Goal: Transaction & Acquisition: Purchase product/service

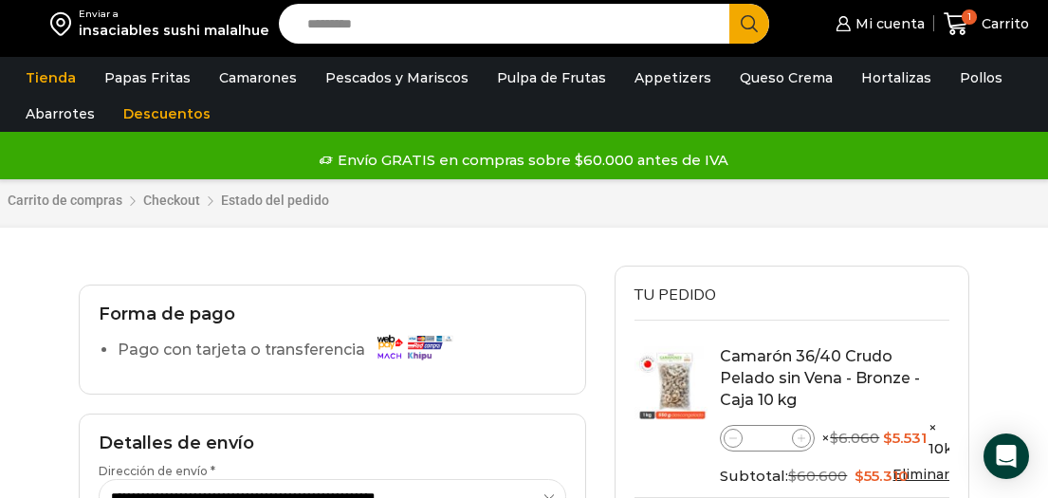
select select "*"
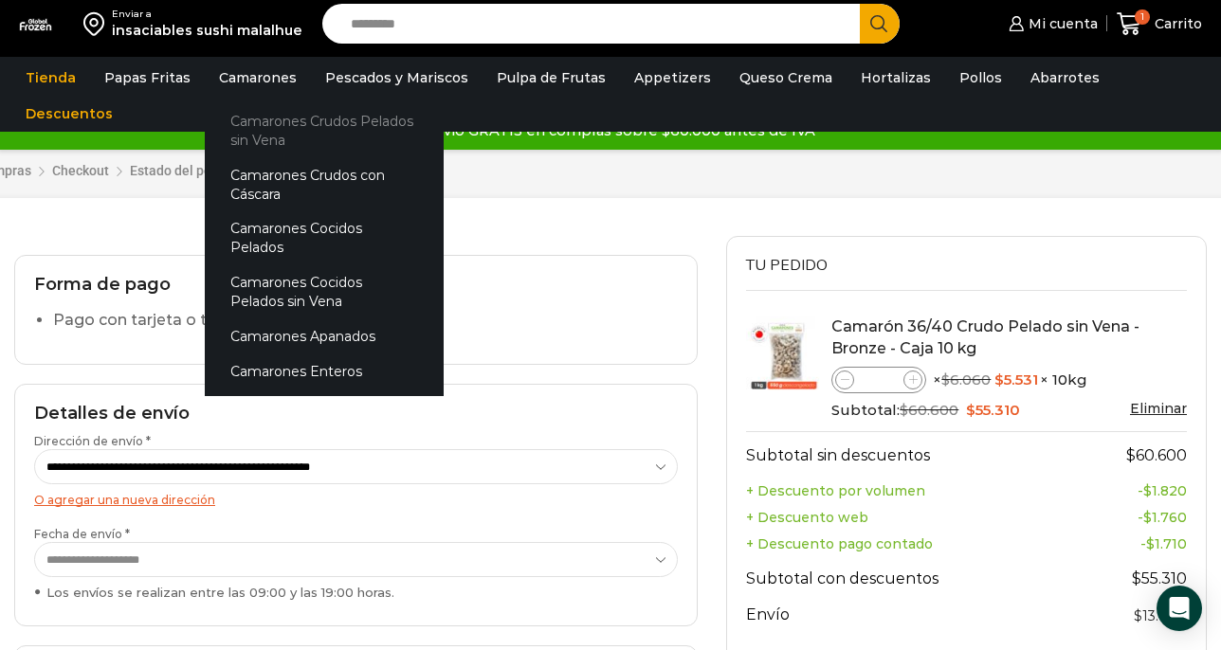
click at [269, 123] on link "Camarones Crudos Pelados sin Vena" at bounding box center [324, 130] width 239 height 54
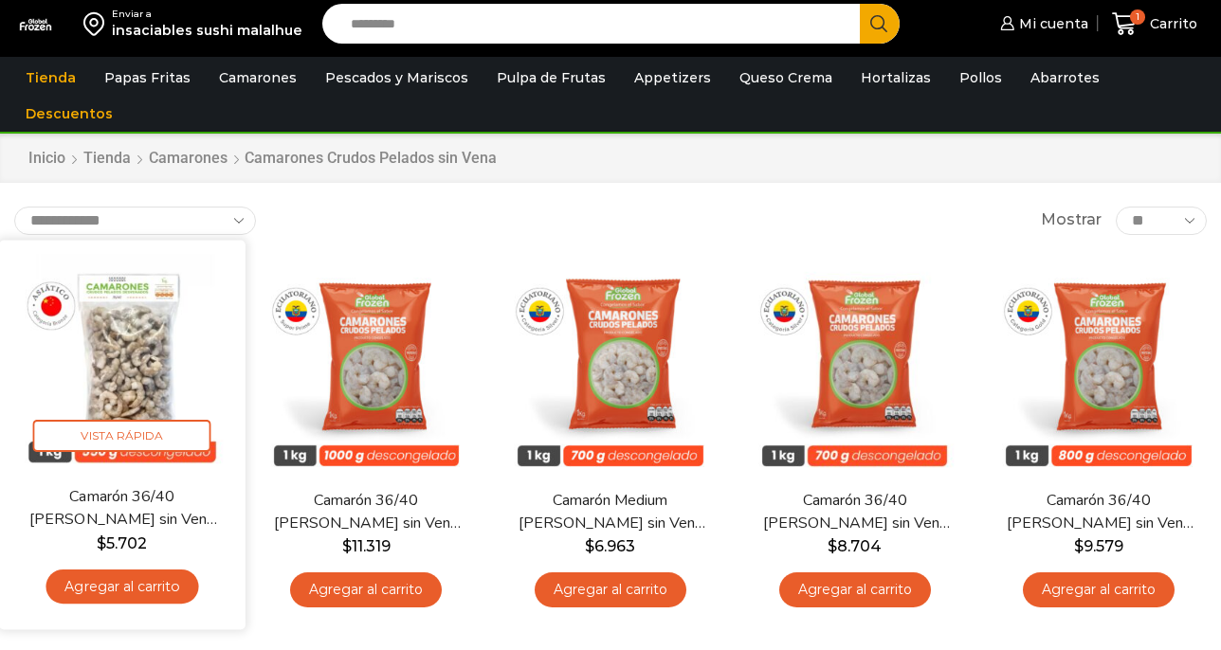
click at [103, 584] on link "Agregar al carrito" at bounding box center [122, 586] width 153 height 35
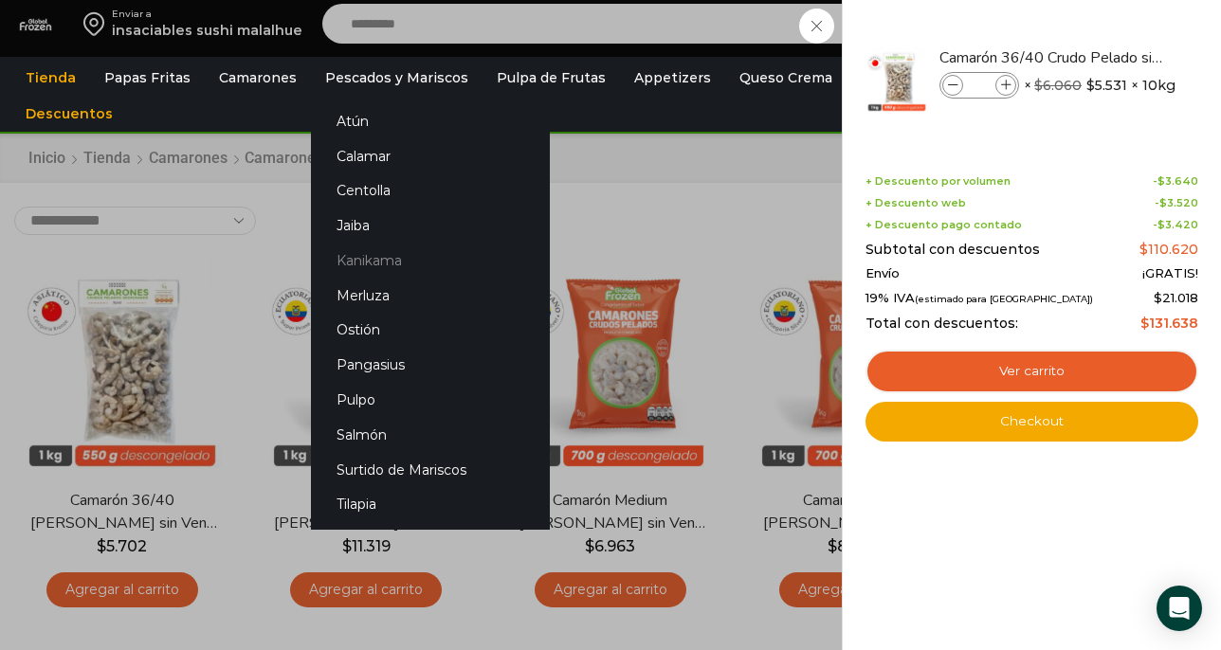
click at [365, 259] on link "Kanikama" at bounding box center [430, 261] width 239 height 35
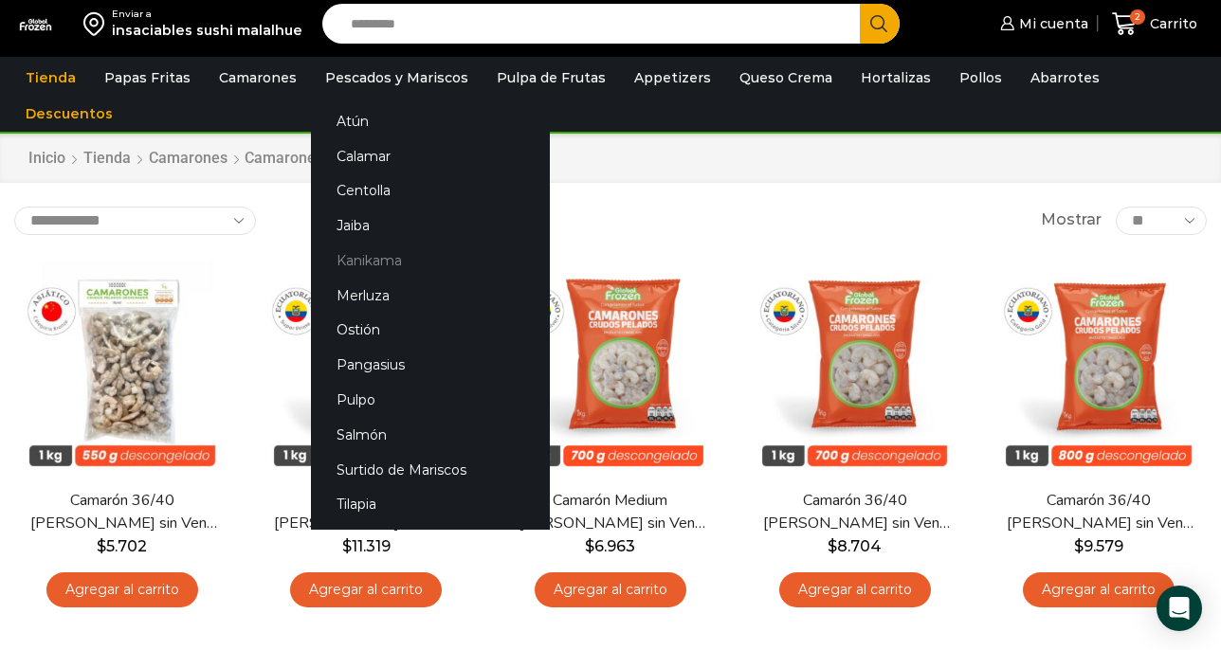
click at [352, 264] on link "Kanikama" at bounding box center [430, 261] width 239 height 35
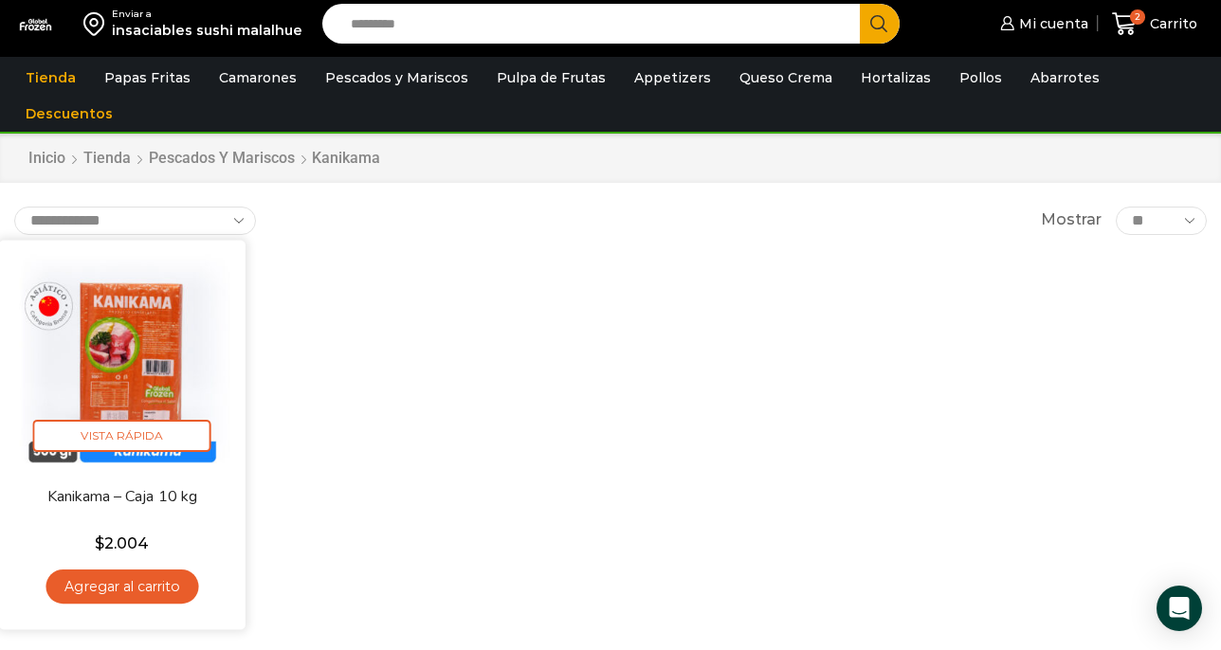
click at [164, 585] on link "Agregar al carrito" at bounding box center [122, 586] width 153 height 35
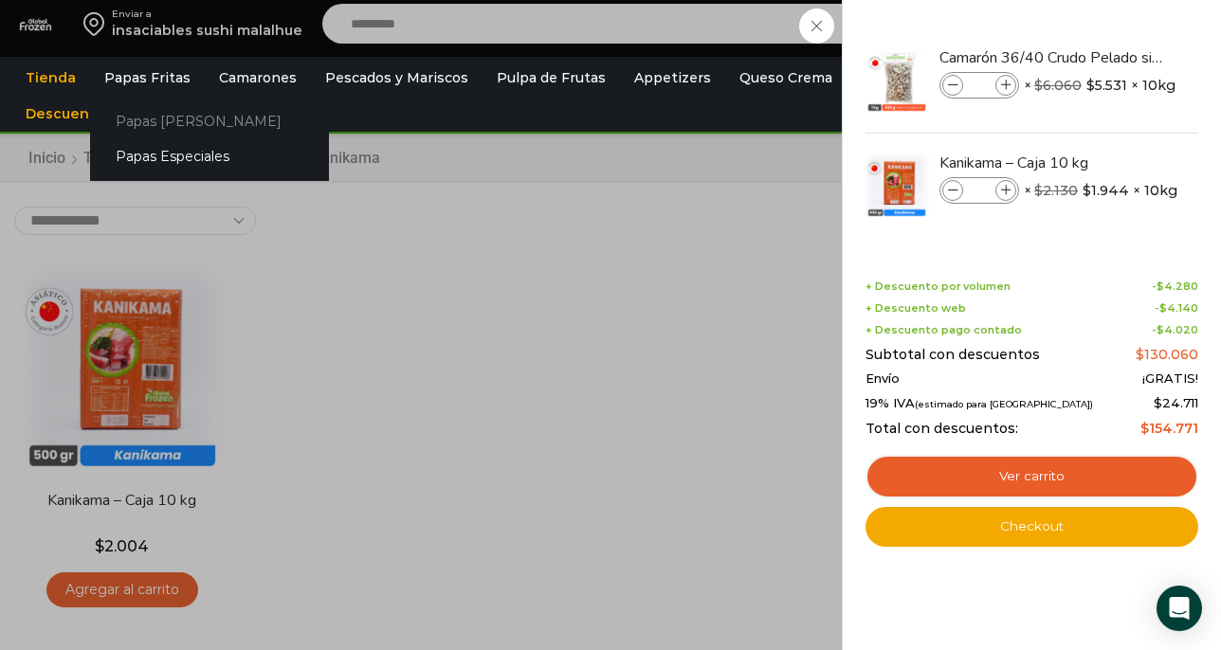
click at [165, 129] on link "Papas [PERSON_NAME]" at bounding box center [209, 120] width 239 height 35
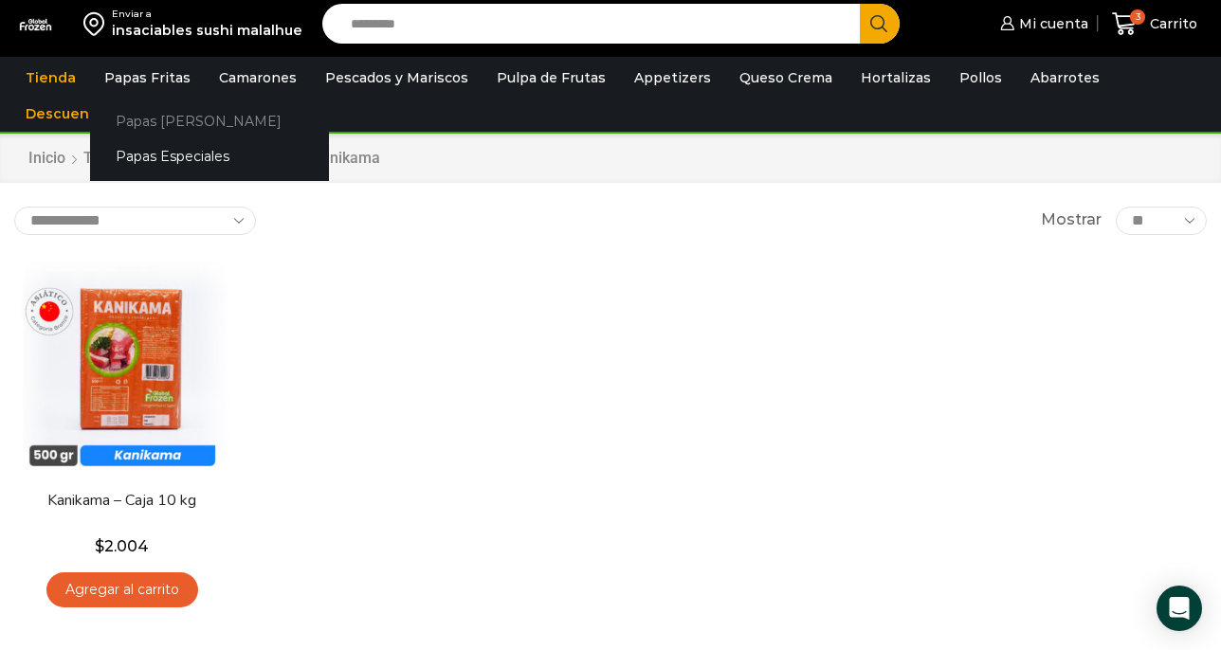
click at [165, 119] on link "Papas [PERSON_NAME]" at bounding box center [209, 120] width 239 height 35
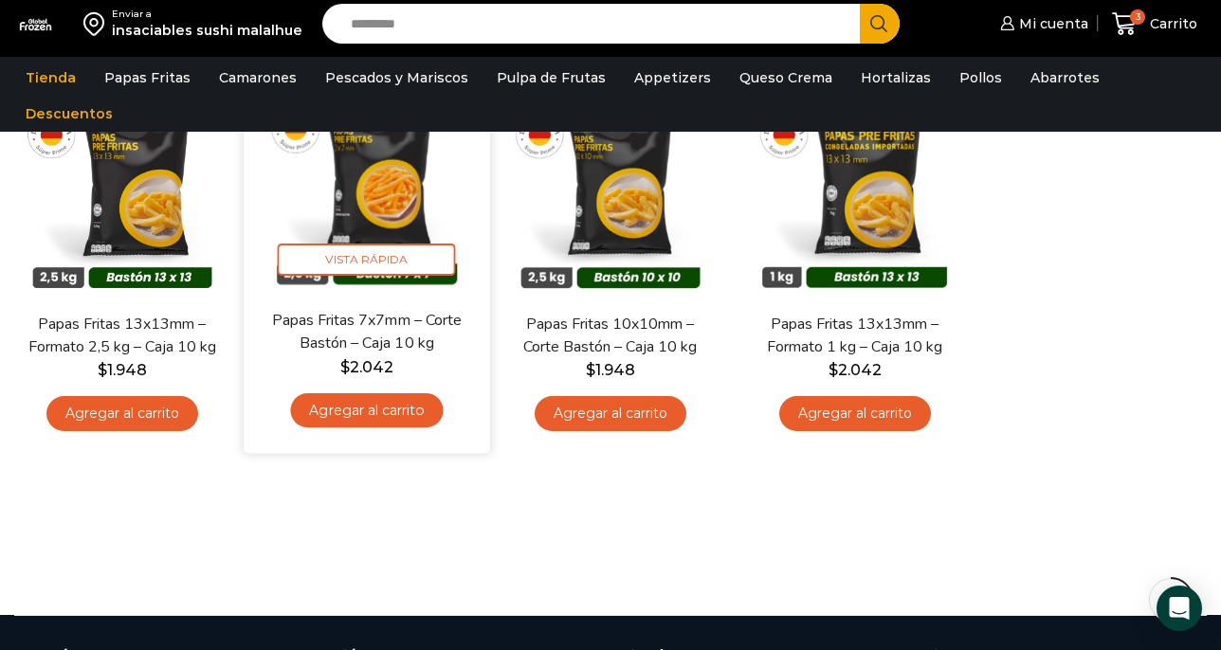
scroll to position [188, 0]
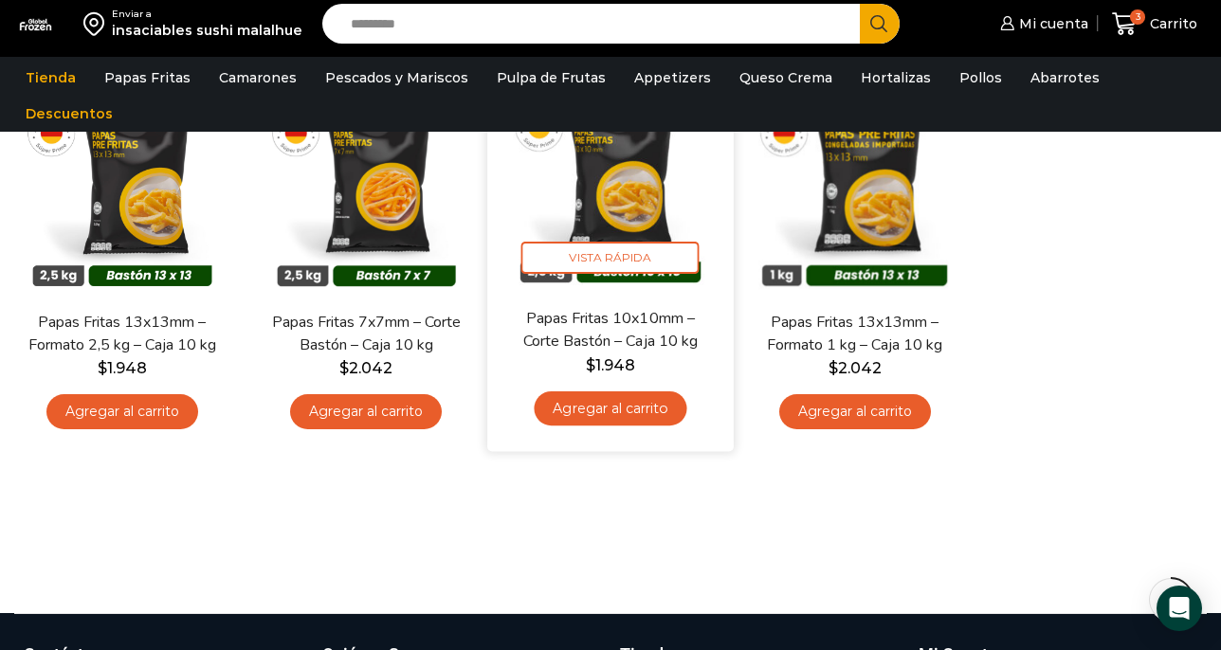
click at [640, 415] on link "Agregar al carrito" at bounding box center [610, 408] width 153 height 35
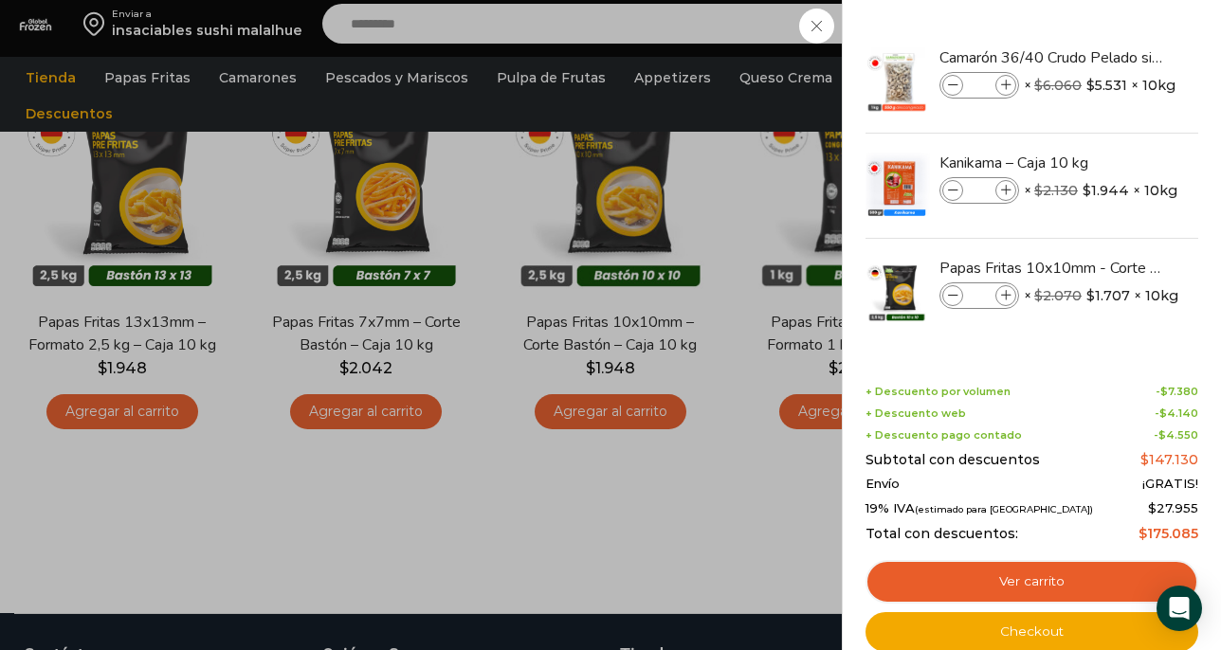
click at [1107, 46] on div "4 Carrito 4 4 Shopping Cart *" at bounding box center [1154, 24] width 95 height 45
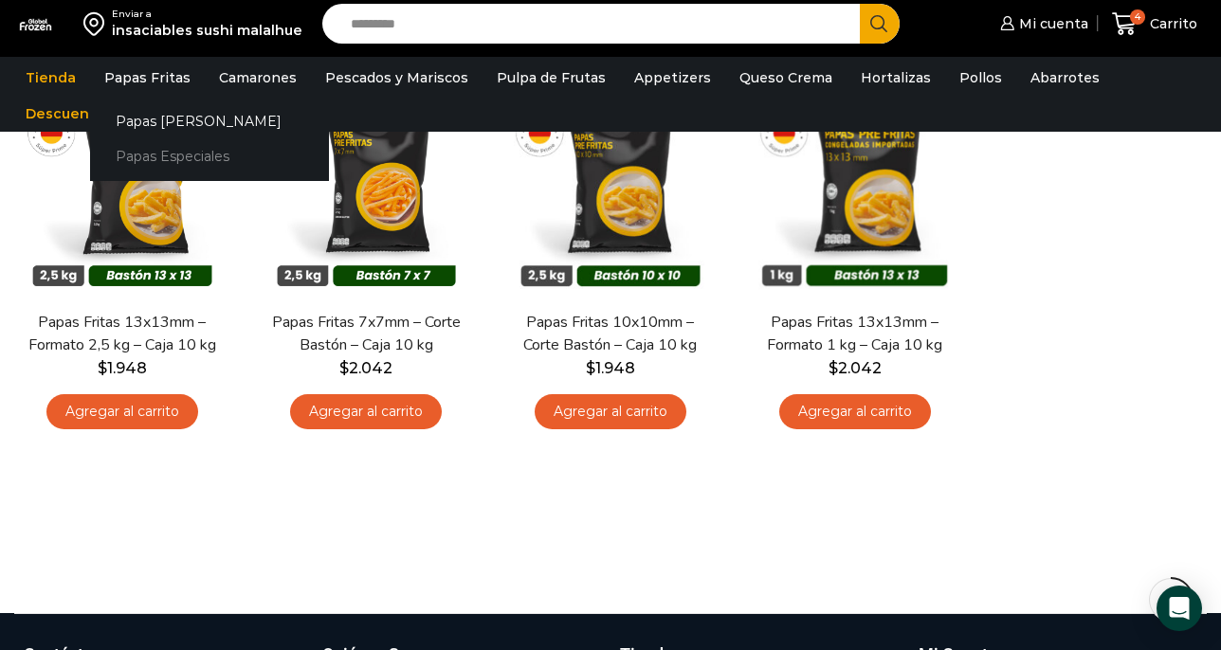
click at [157, 151] on link "Papas Especiales" at bounding box center [209, 155] width 239 height 35
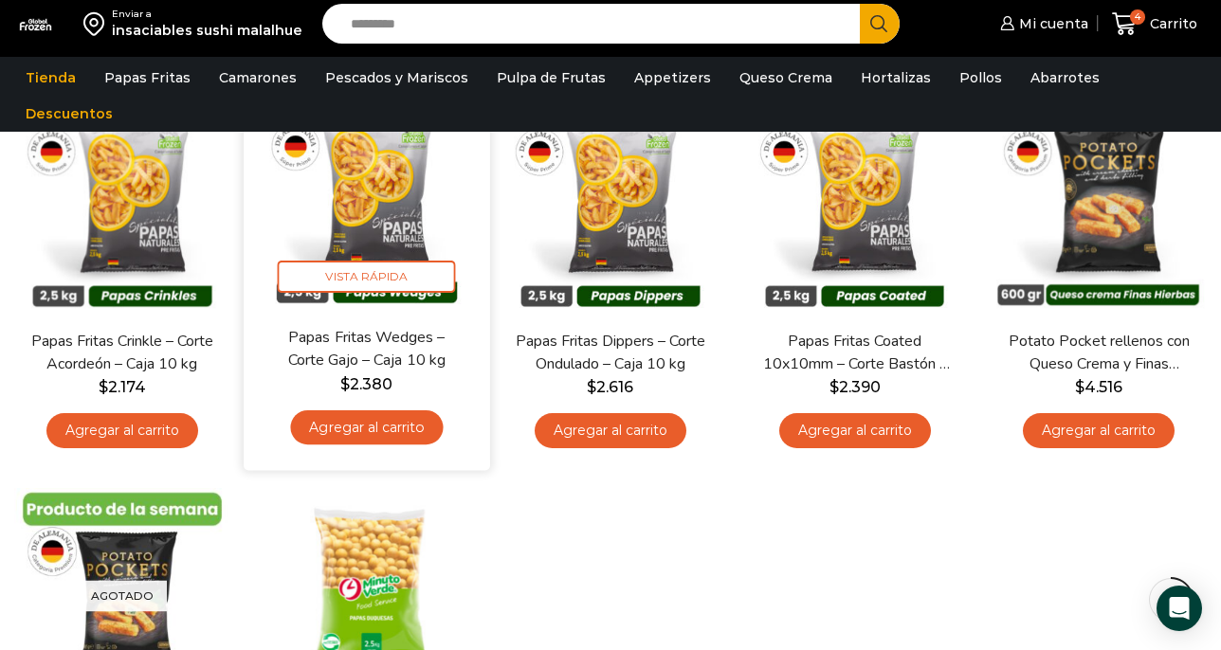
scroll to position [163, 0]
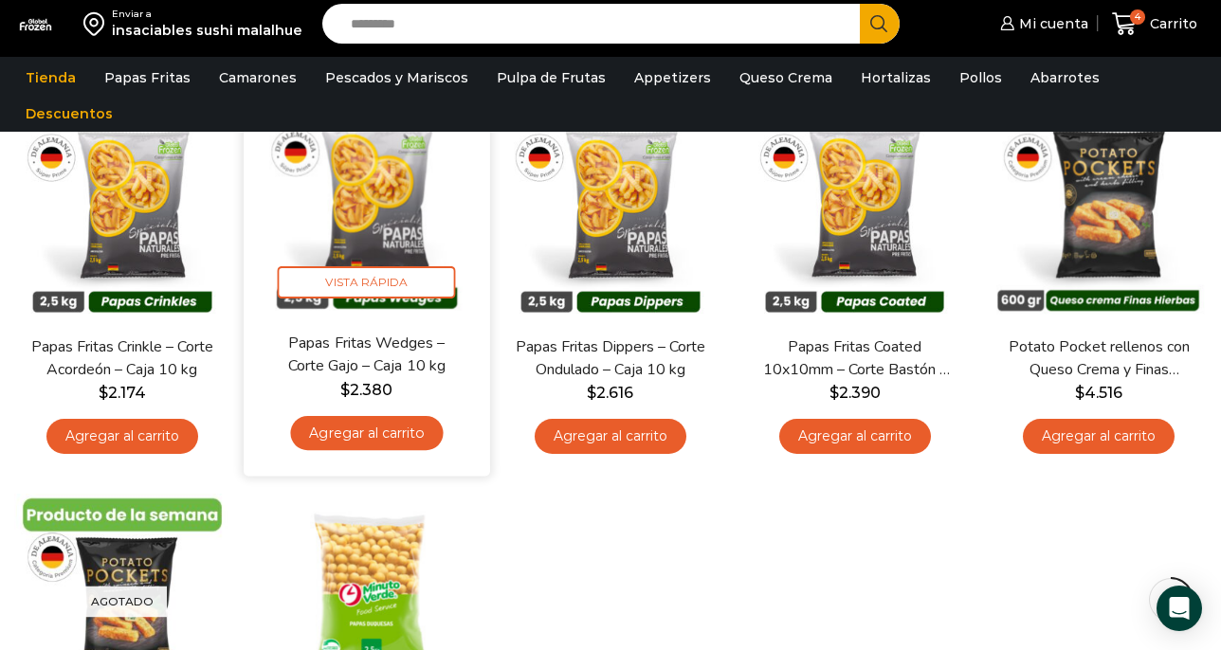
click at [420, 429] on link "Agregar al carrito" at bounding box center [366, 432] width 153 height 35
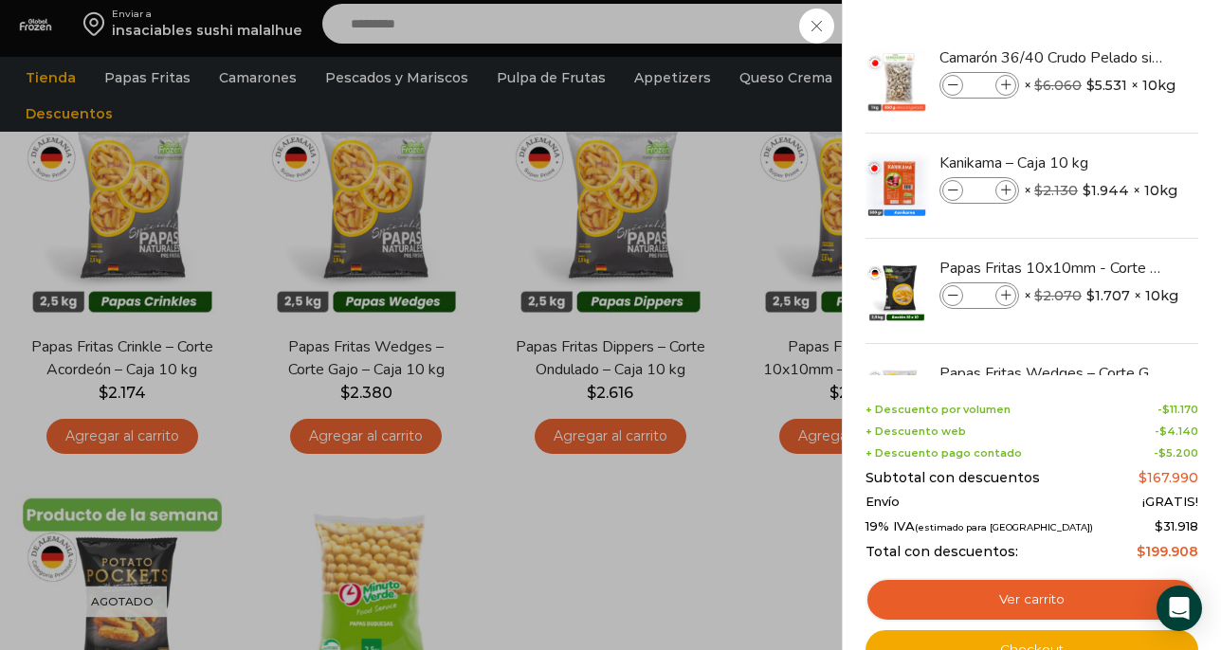
click at [1107, 46] on div "5 Carrito 5 5 Shopping Cart *" at bounding box center [1154, 24] width 95 height 45
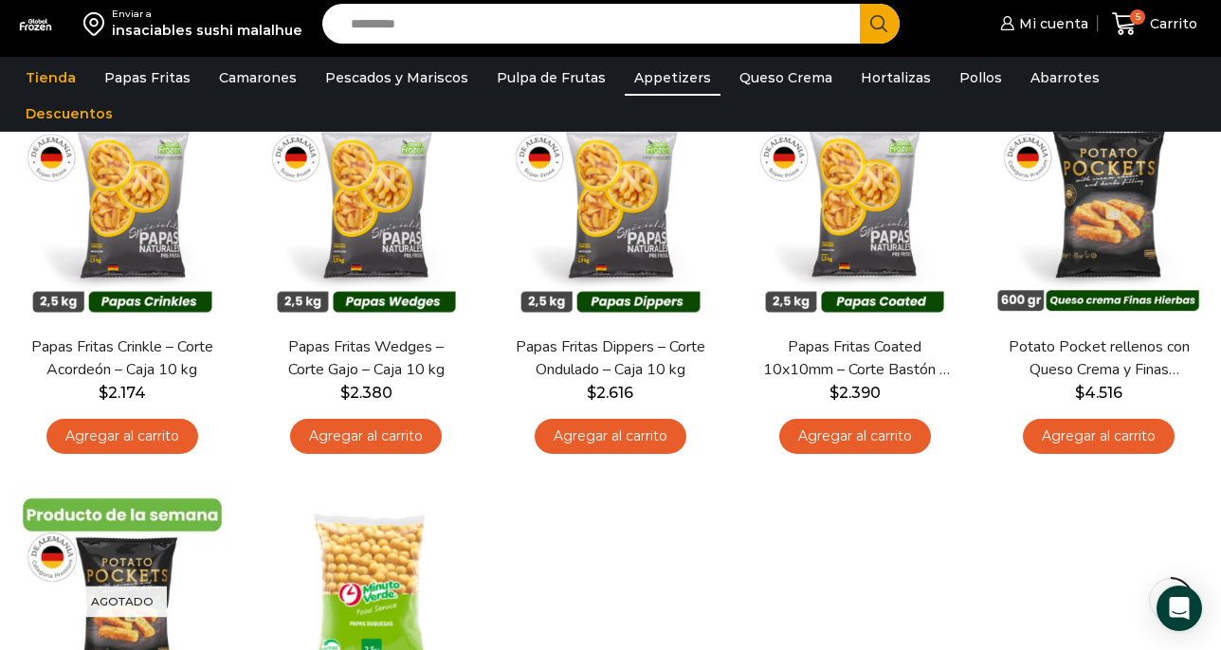
click at [670, 79] on link "Appetizers" at bounding box center [673, 78] width 96 height 36
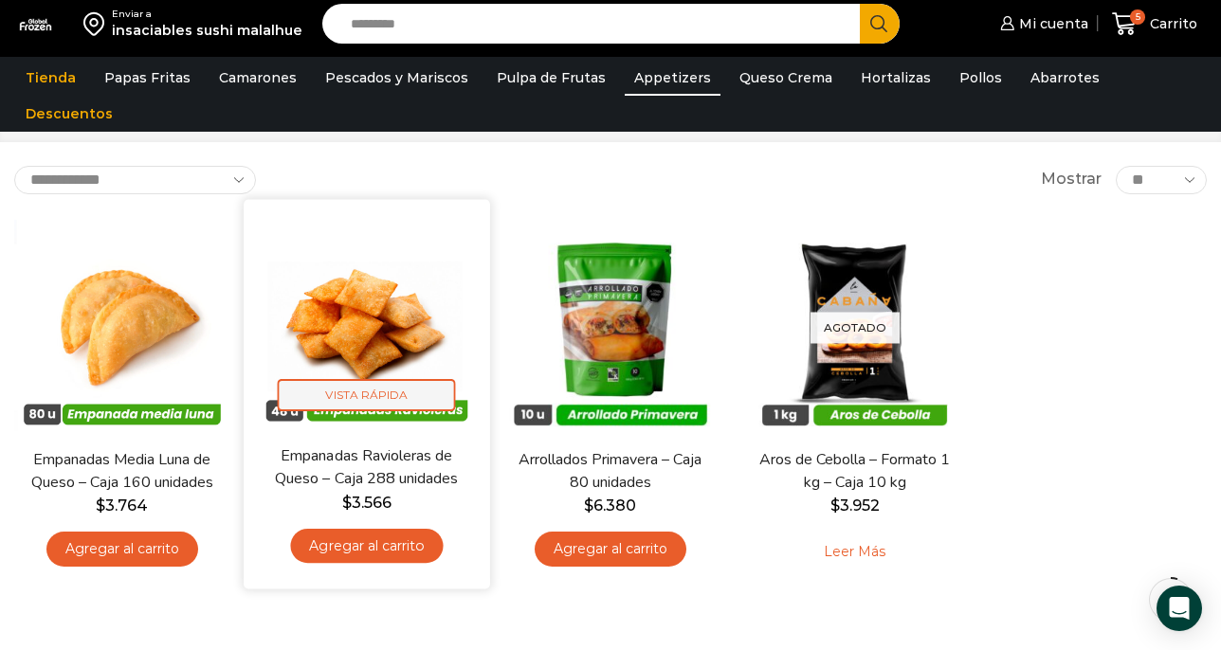
scroll to position [65, 0]
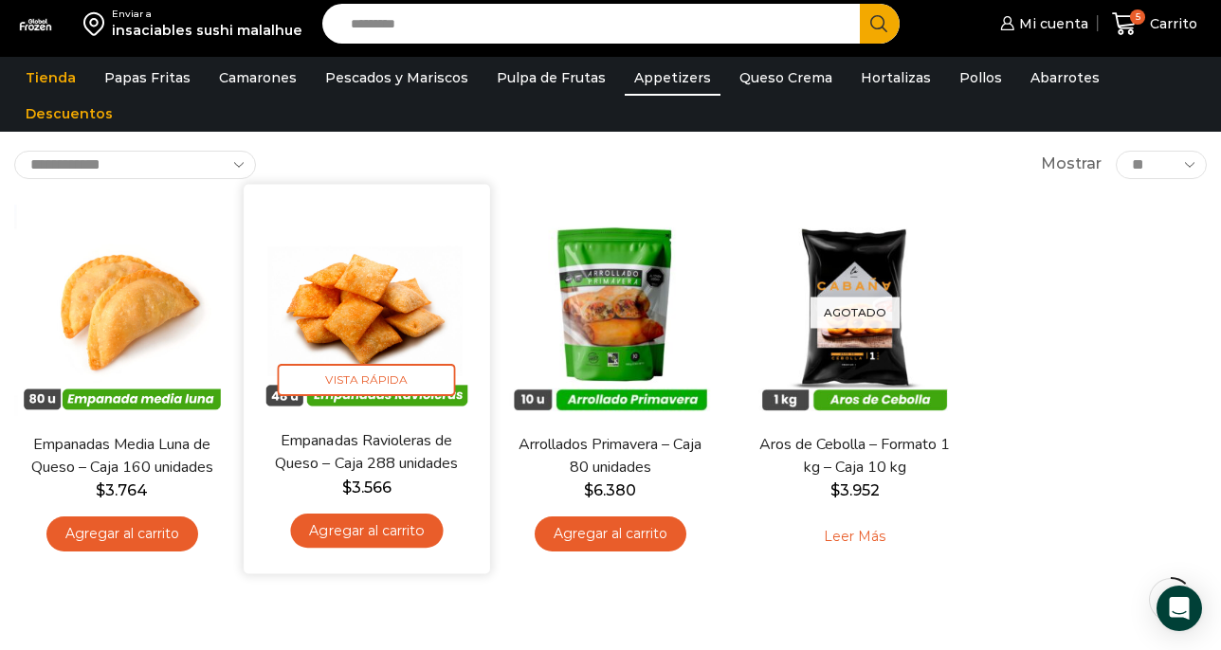
click at [385, 537] on link "Agregar al carrito" at bounding box center [366, 530] width 153 height 35
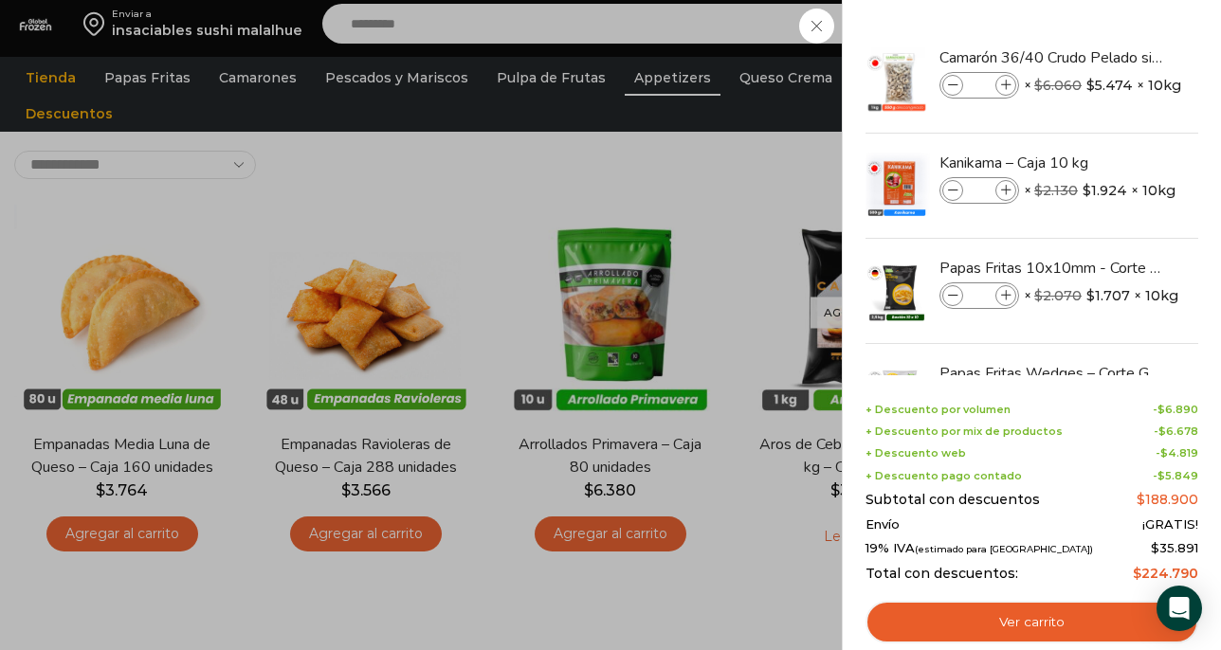
click at [1107, 46] on div "6 Carrito 6 6 Shopping Cart *" at bounding box center [1154, 24] width 95 height 45
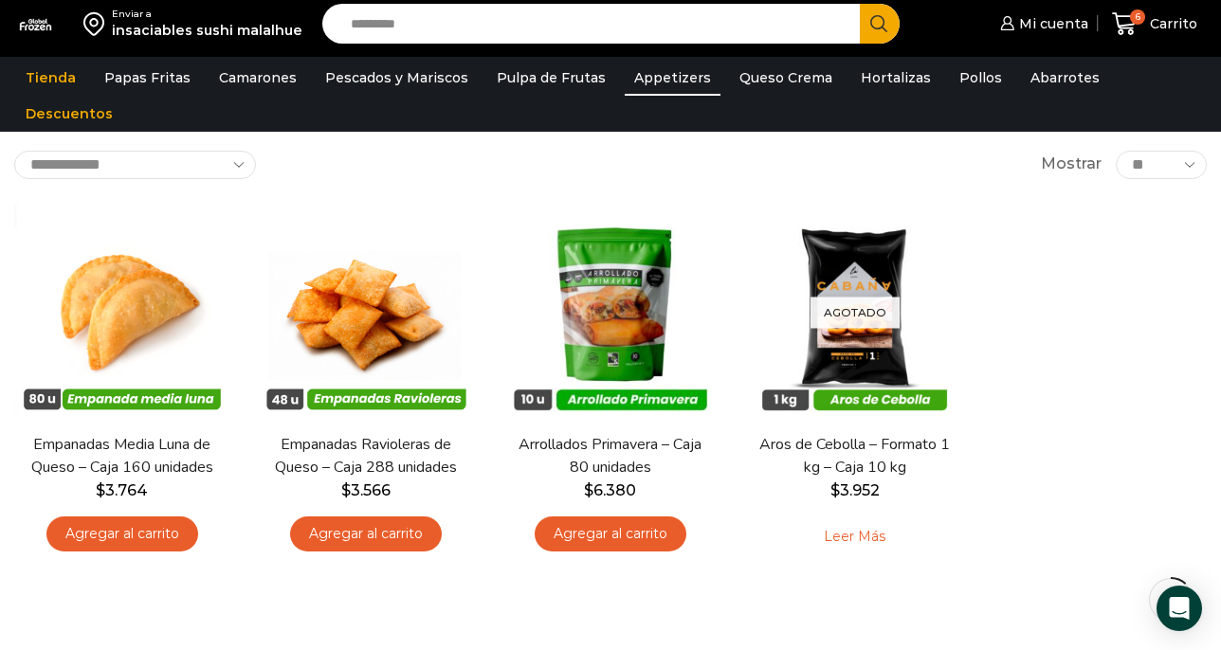
click at [1089, 78] on div "Enviar a insaciables sushi malalhue Search input Search Mi cuenta" at bounding box center [610, 6] width 1221 height 143
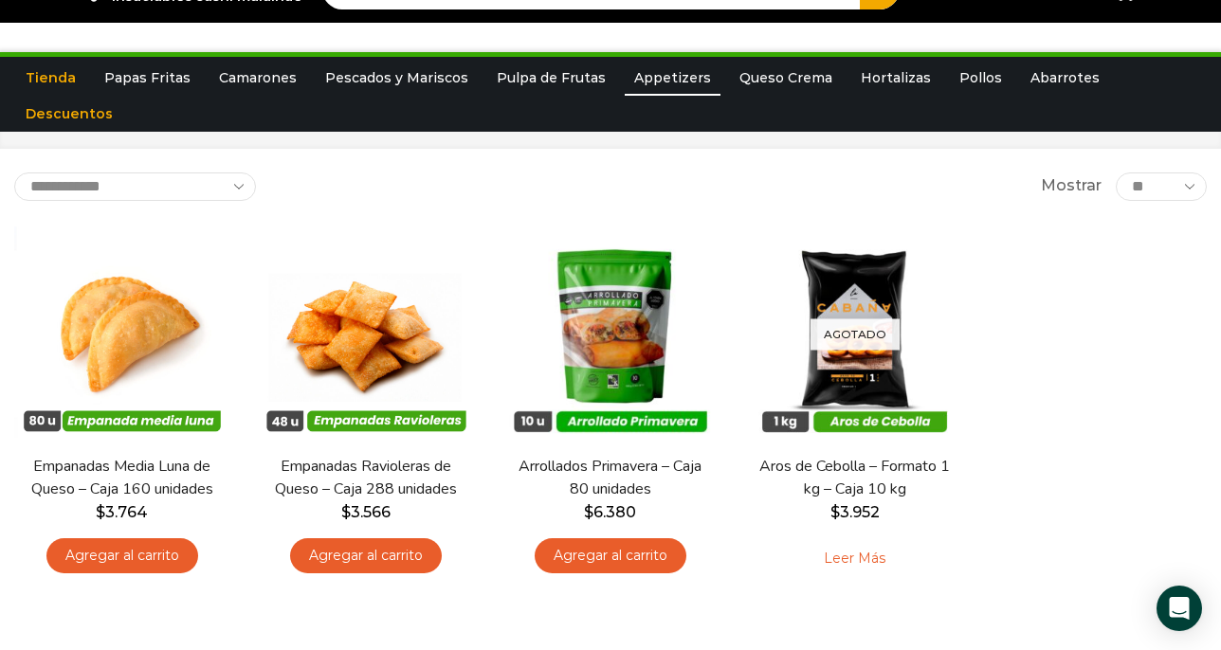
scroll to position [0, 0]
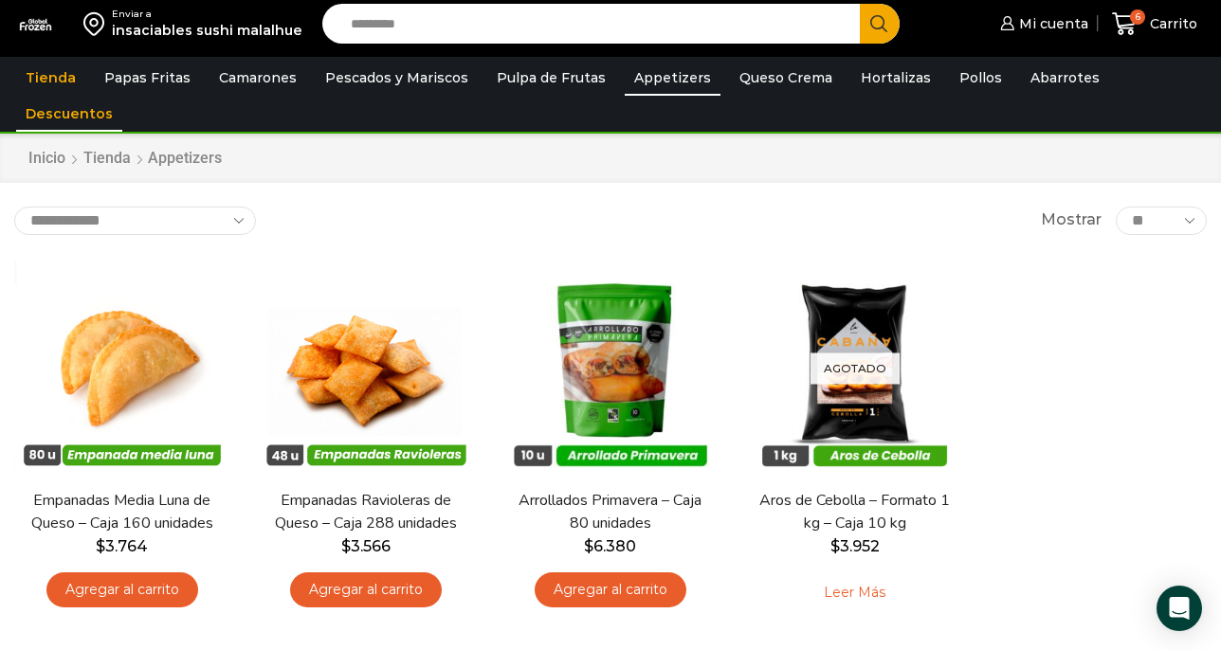
click at [122, 96] on link "Descuentos" at bounding box center [69, 114] width 106 height 36
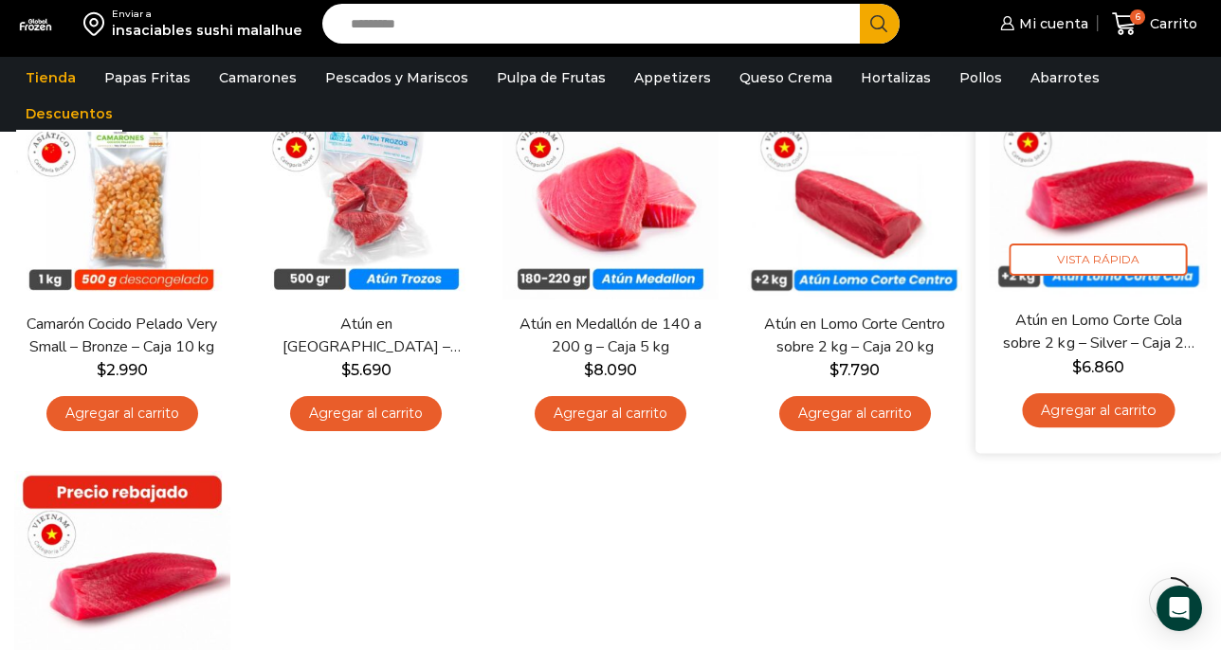
scroll to position [137, 0]
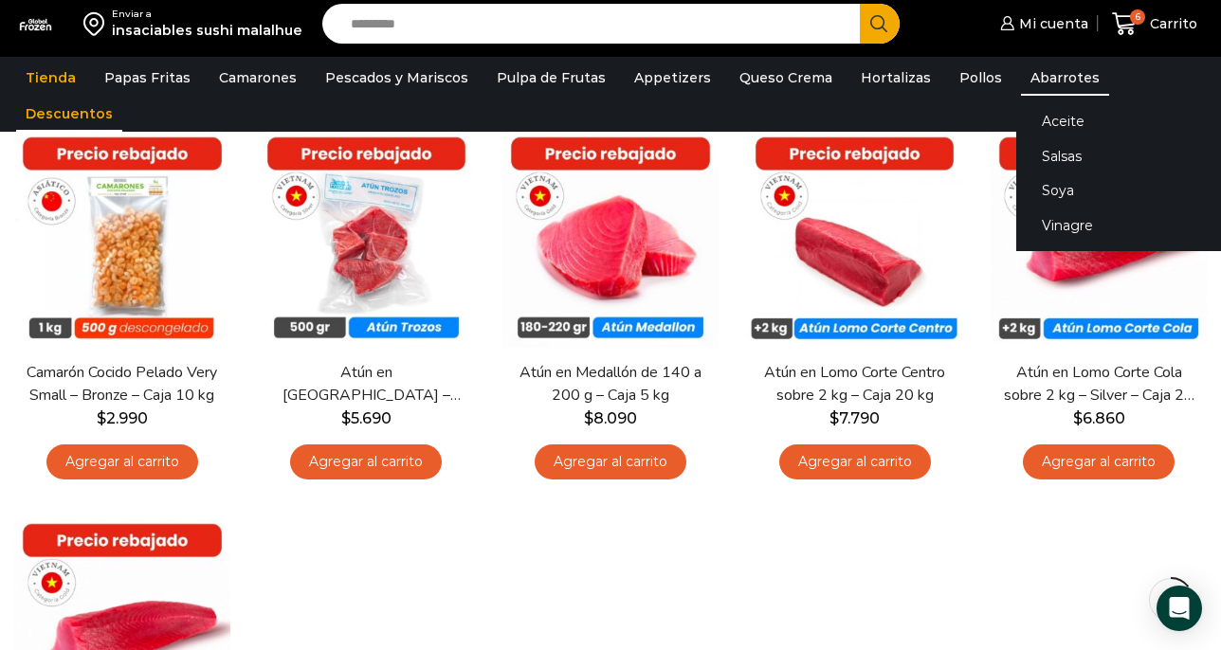
click at [1044, 84] on link "Abarrotes" at bounding box center [1065, 78] width 88 height 36
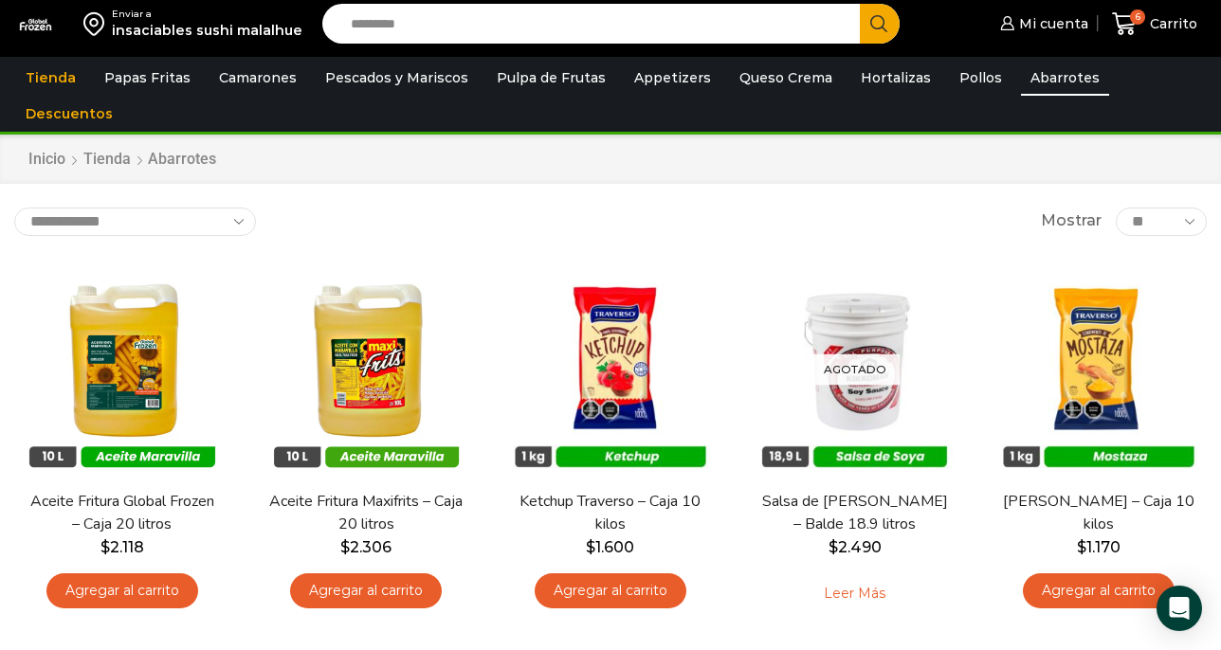
scroll to position [6, 0]
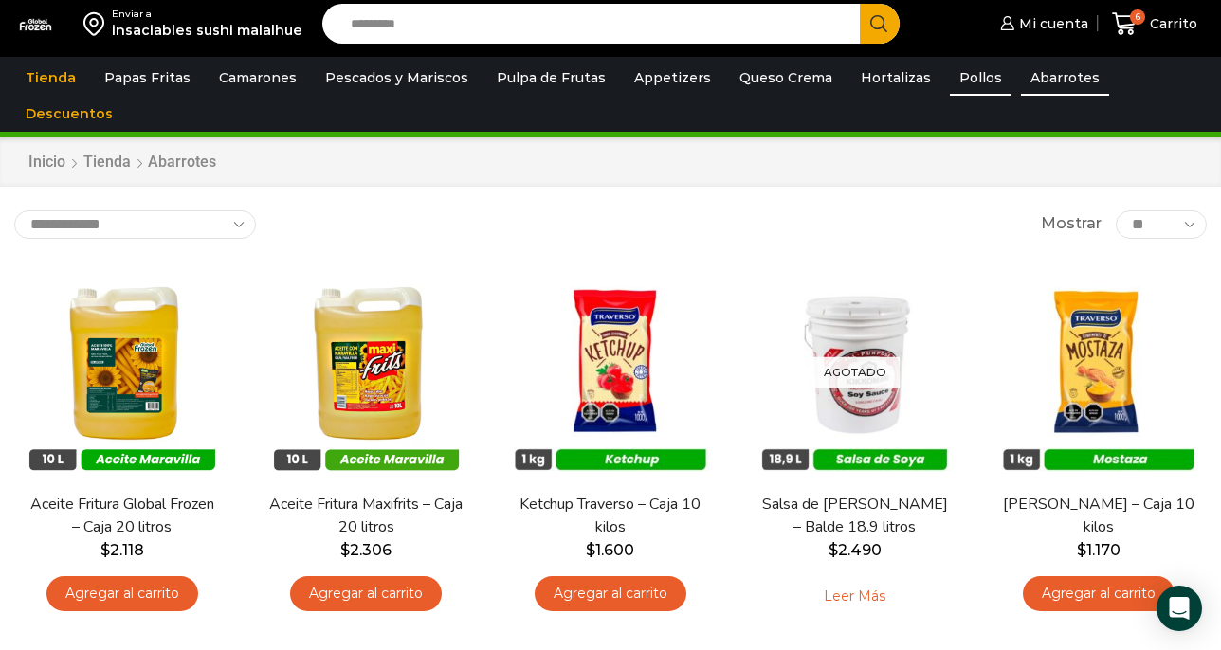
click at [956, 93] on link "Pollos" at bounding box center [981, 78] width 62 height 36
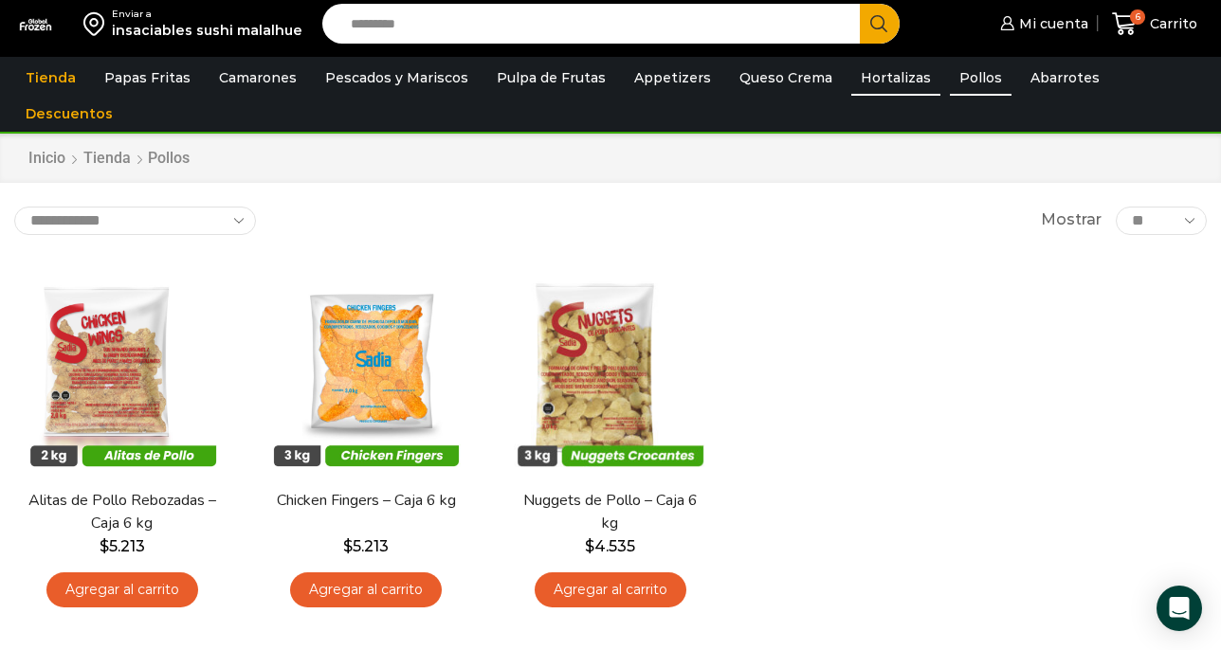
click at [888, 82] on link "Hortalizas" at bounding box center [895, 78] width 89 height 36
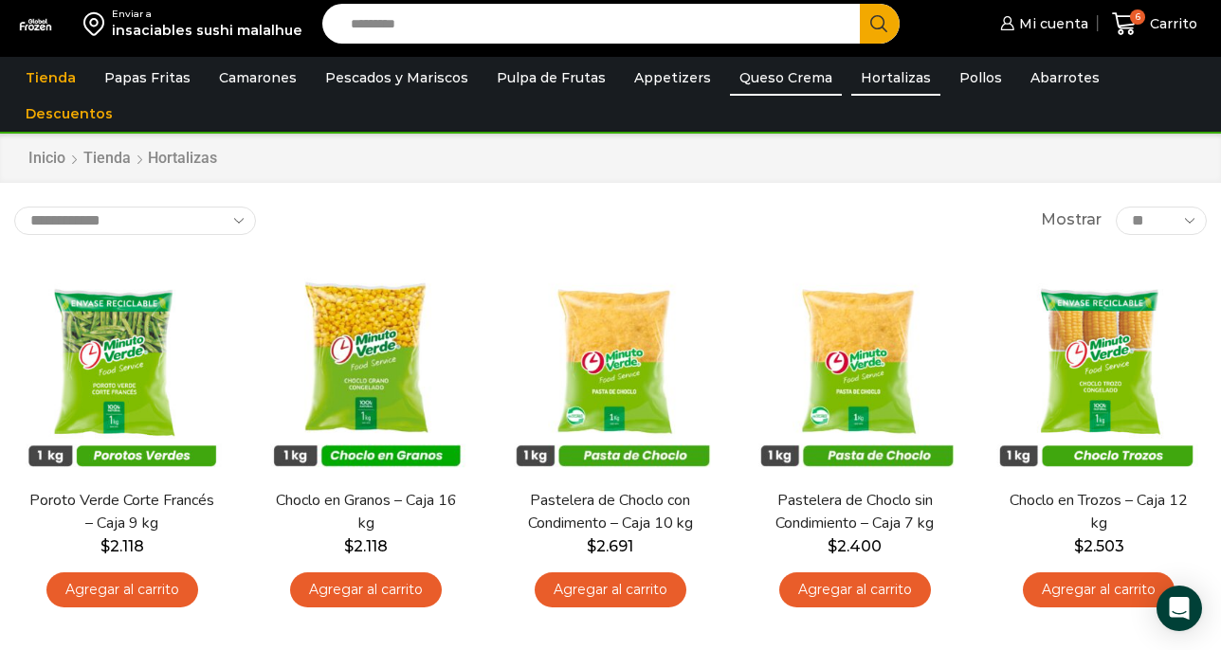
click at [736, 80] on link "Queso Crema" at bounding box center [786, 78] width 112 height 36
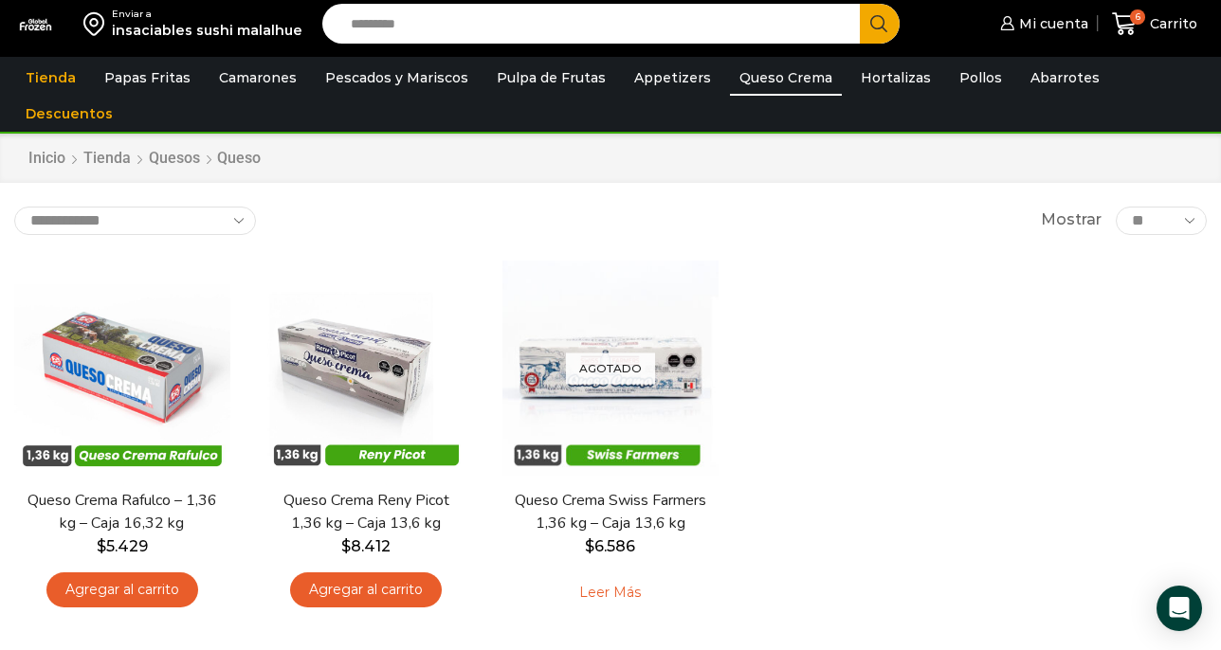
click at [645, 73] on link "Appetizers" at bounding box center [673, 78] width 96 height 36
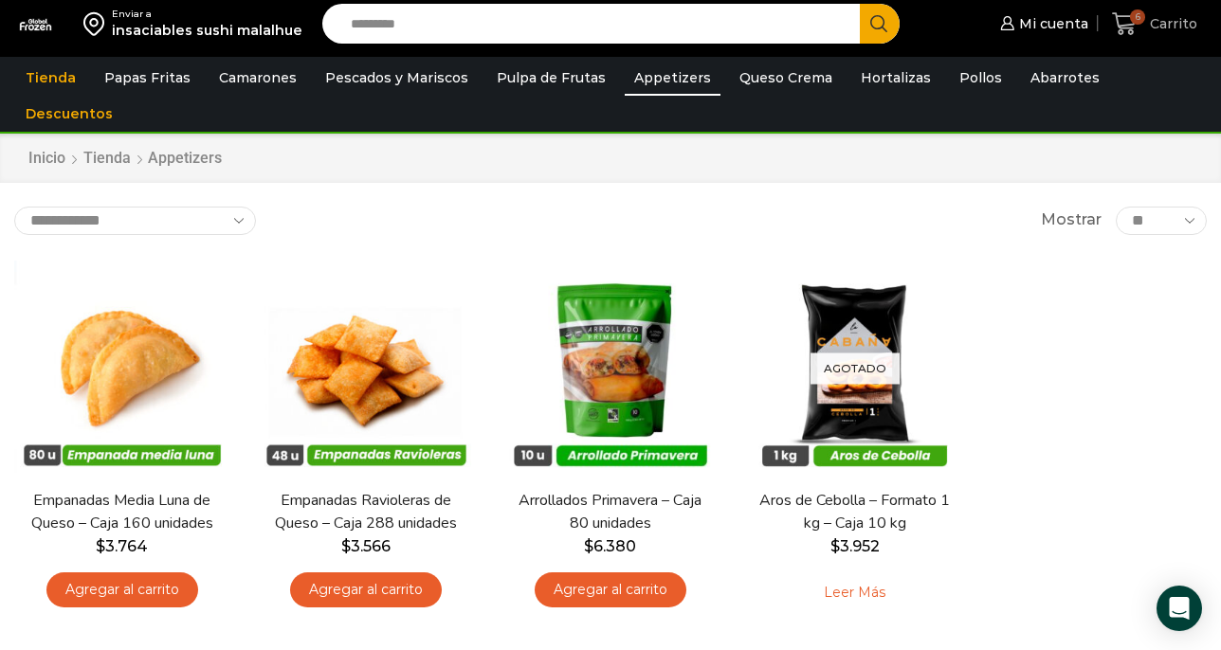
click at [1128, 32] on icon at bounding box center [1125, 24] width 26 height 26
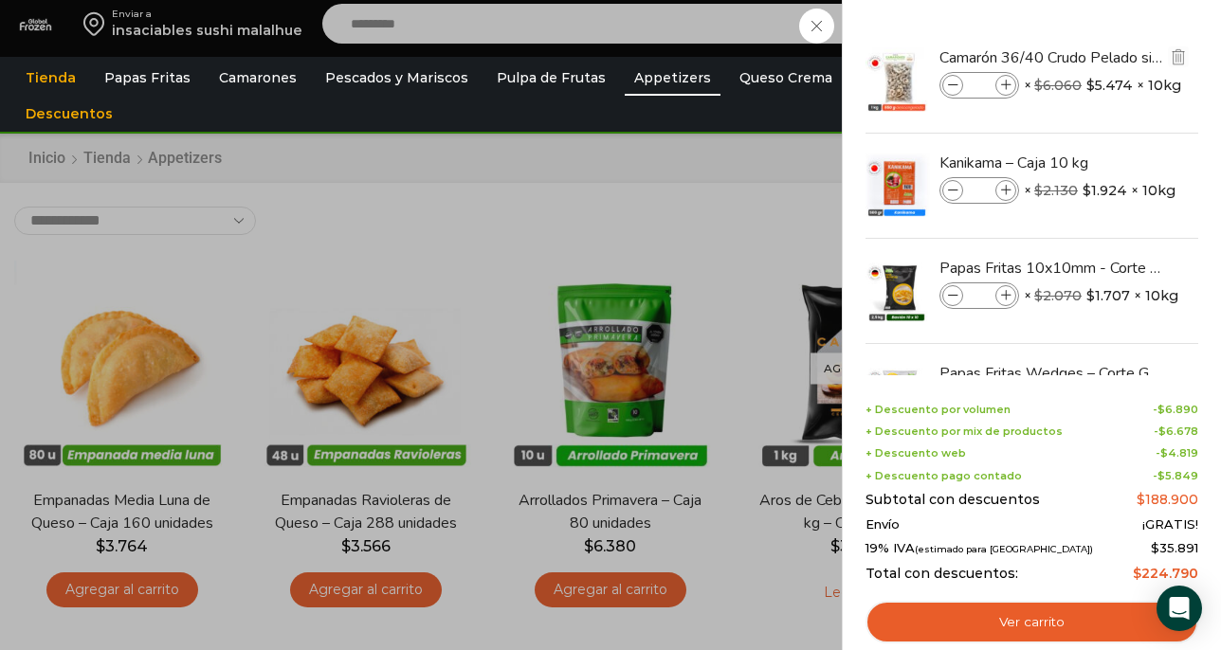
click at [1011, 86] on span at bounding box center [1006, 85] width 21 height 21
type input "*"
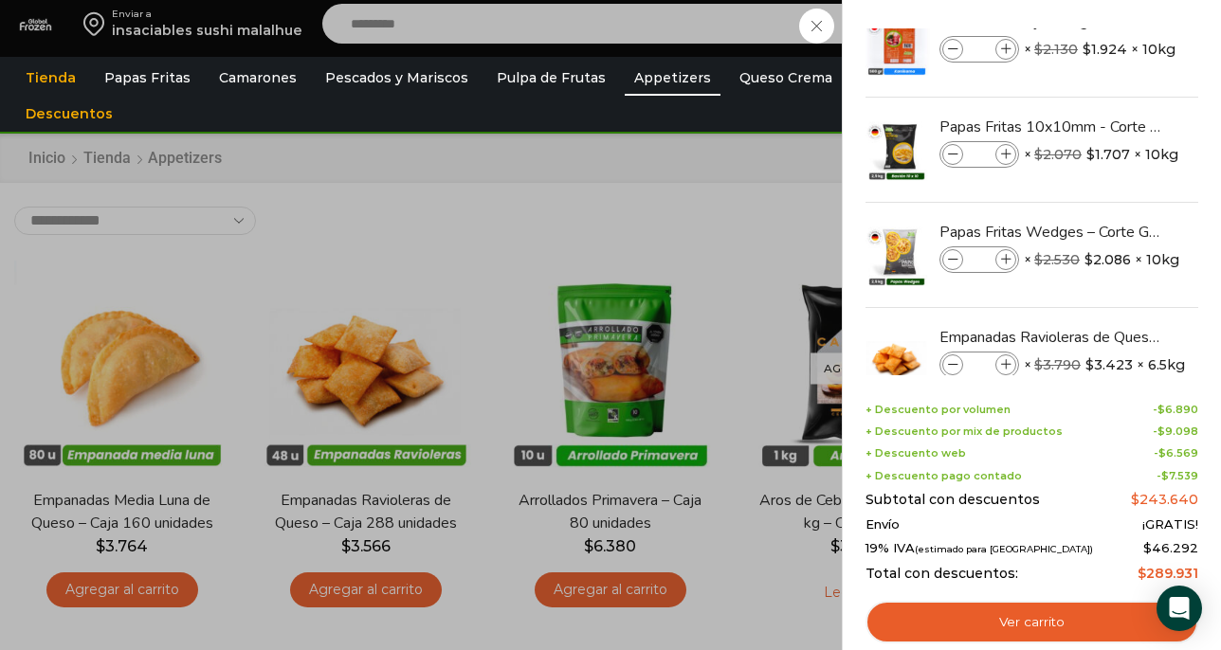
scroll to position [159, 0]
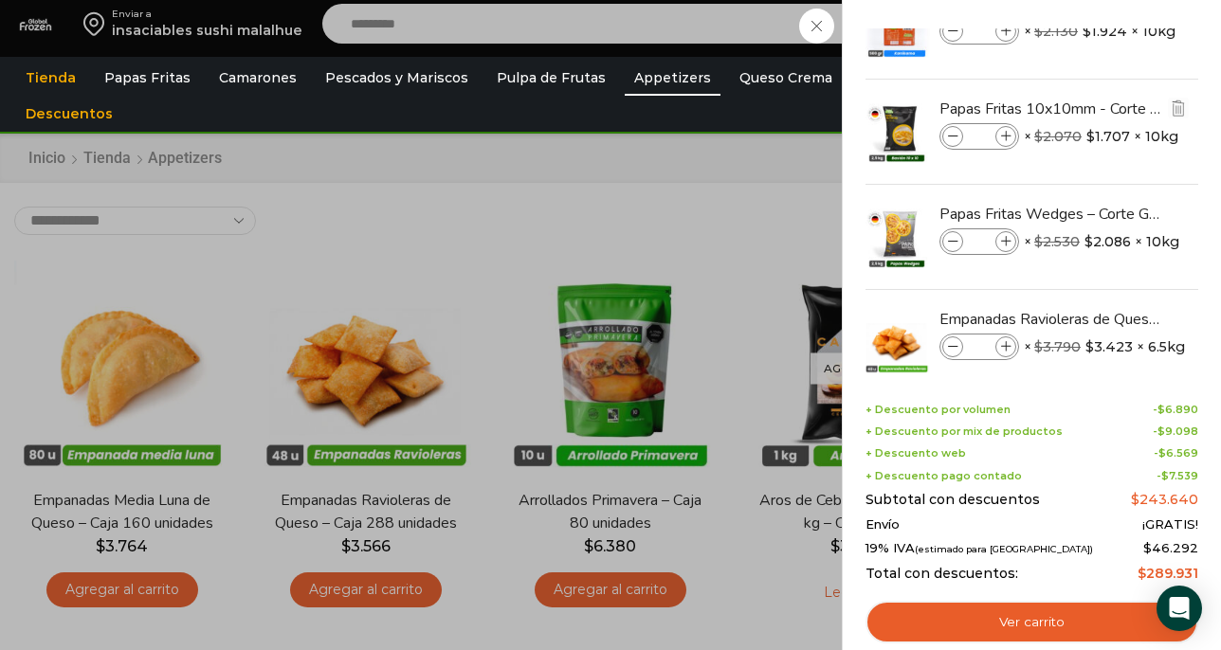
click at [1011, 130] on span at bounding box center [1006, 136] width 21 height 21
type input "*"
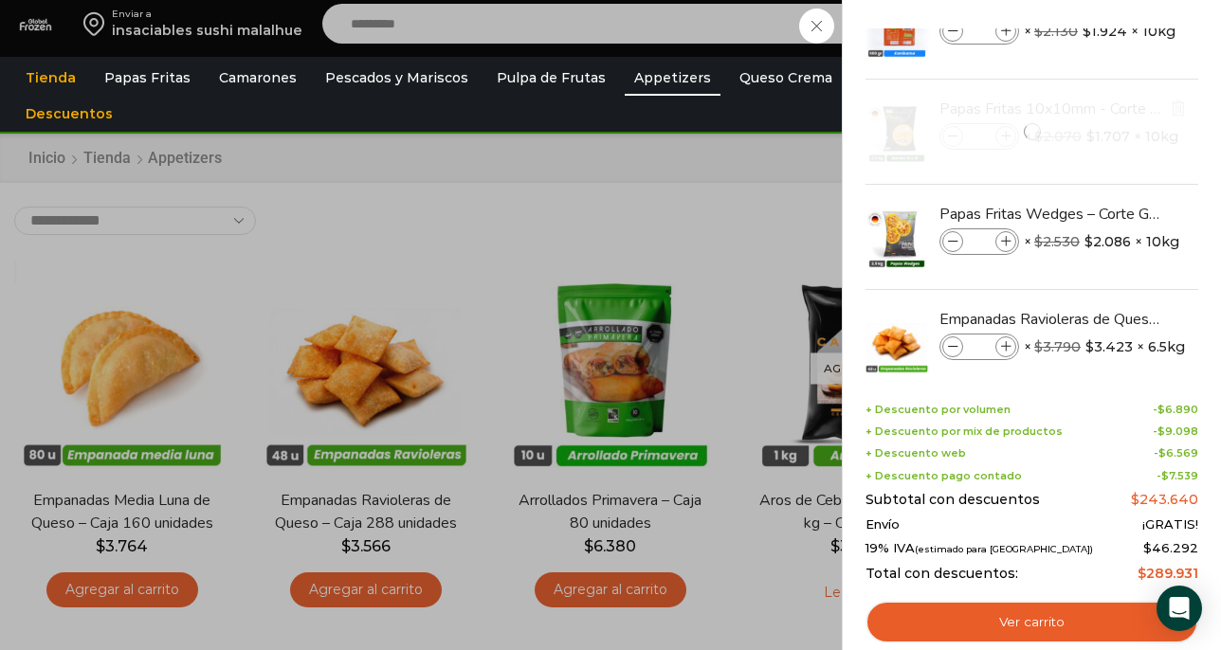
click at [1011, 132] on div at bounding box center [1032, 132] width 337 height 104
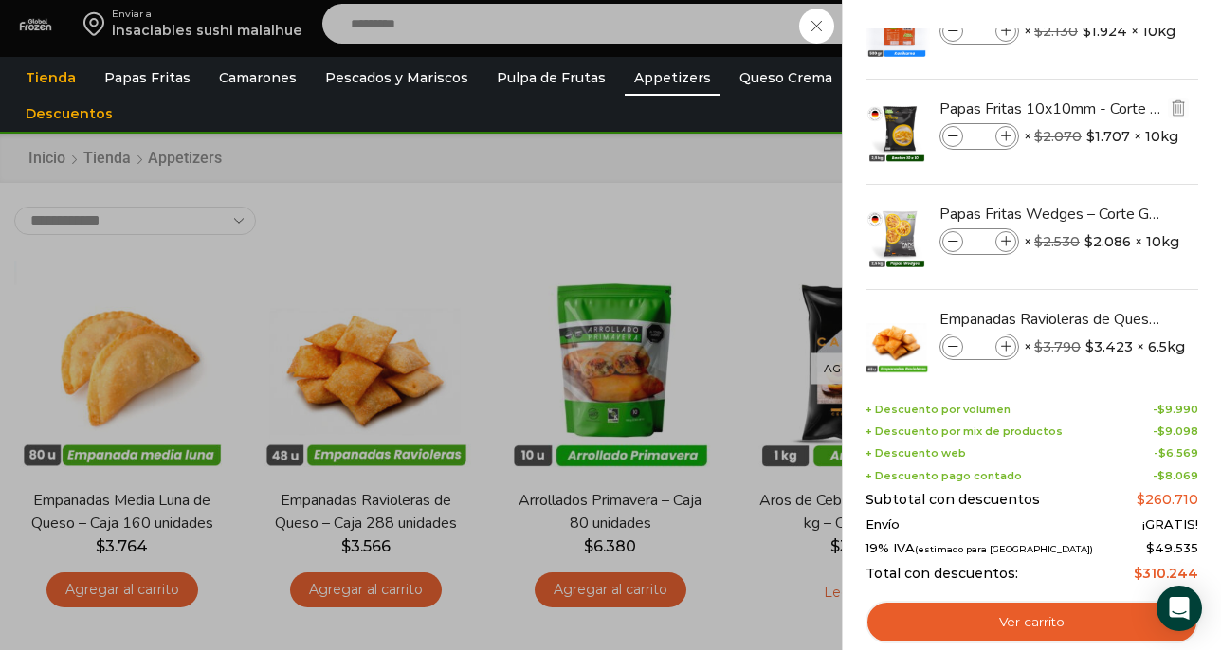
click at [1010, 134] on icon at bounding box center [1006, 137] width 10 height 10
type input "*"
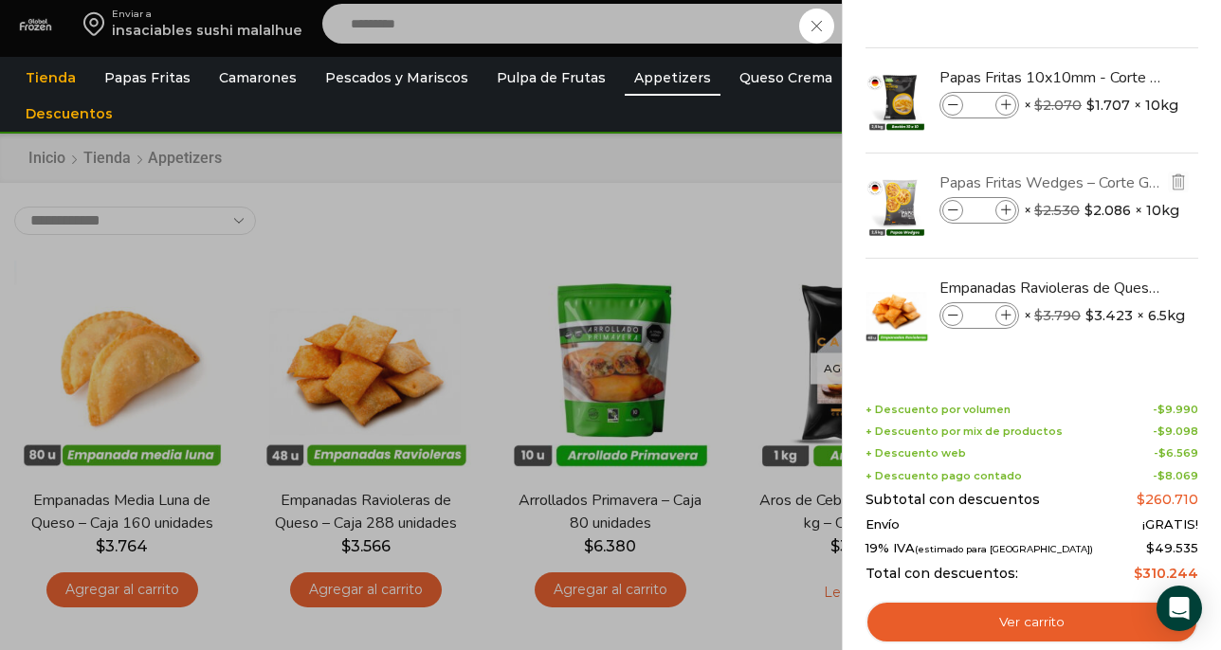
scroll to position [192, 0]
click at [1013, 210] on span at bounding box center [1006, 208] width 21 height 21
type input "*"
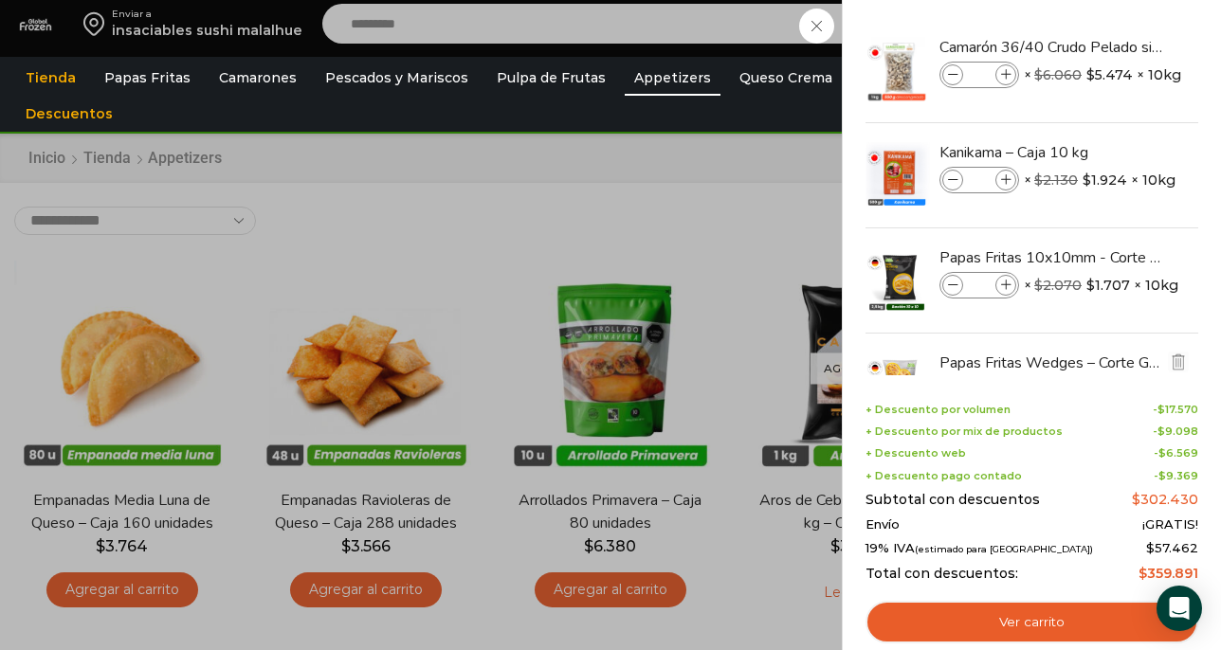
scroll to position [0, 0]
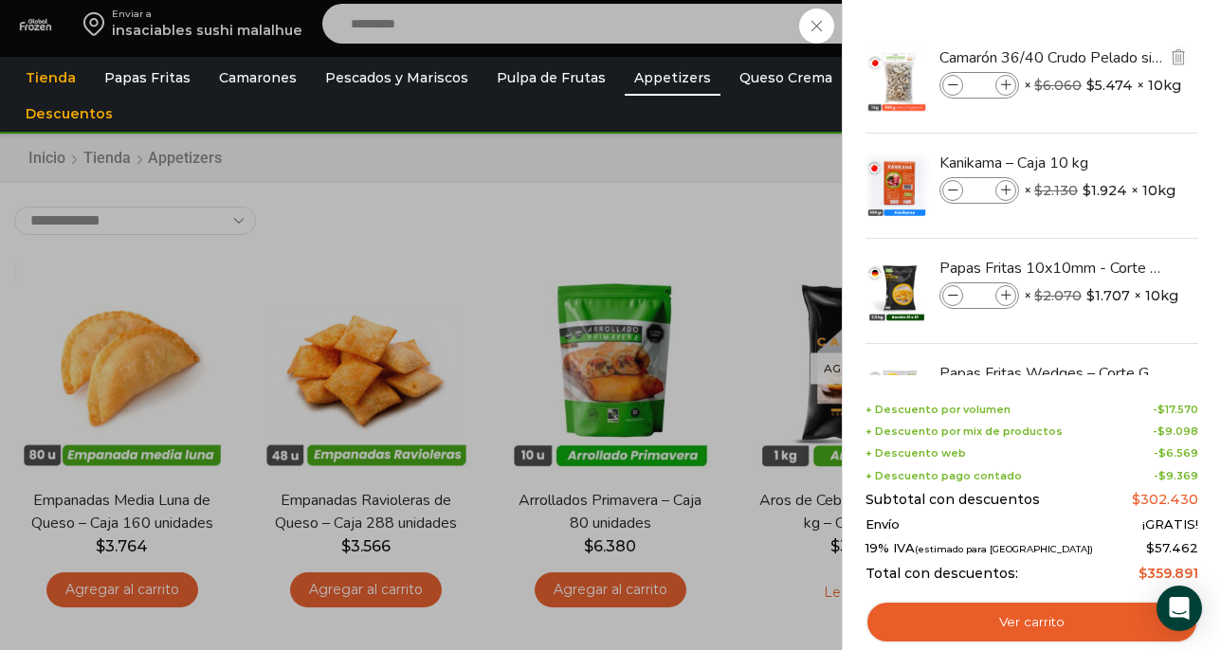
click at [1004, 93] on span at bounding box center [1006, 85] width 21 height 21
type input "*"
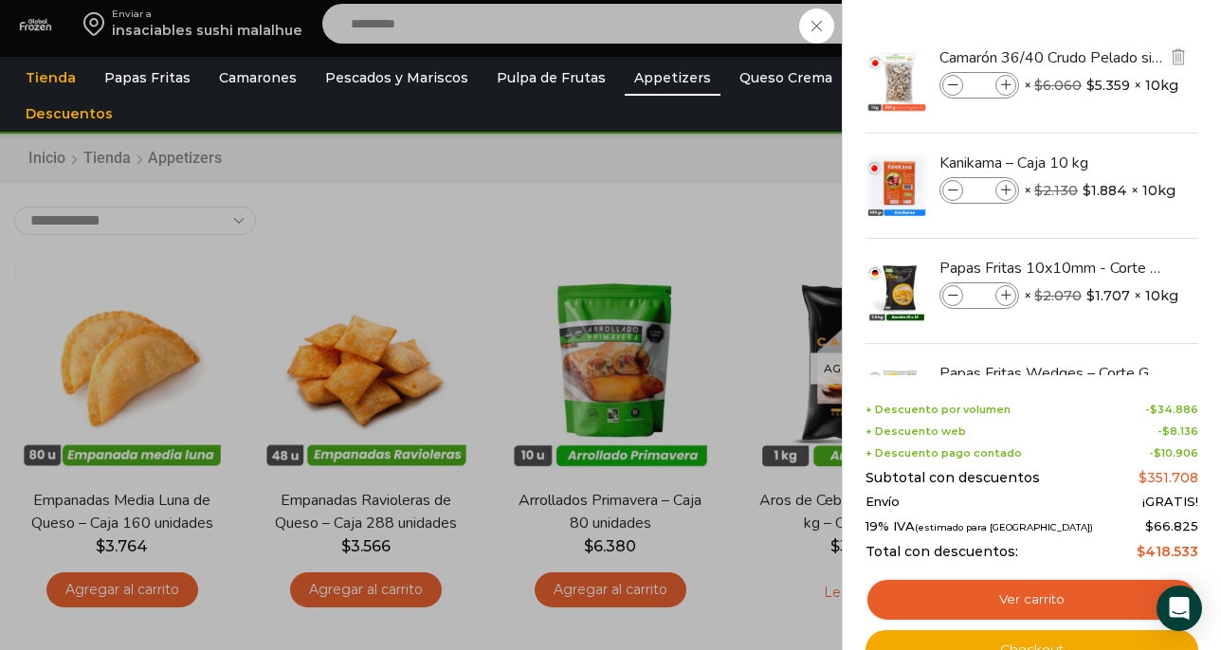
click at [953, 85] on icon at bounding box center [953, 86] width 10 height 10
type input "*"
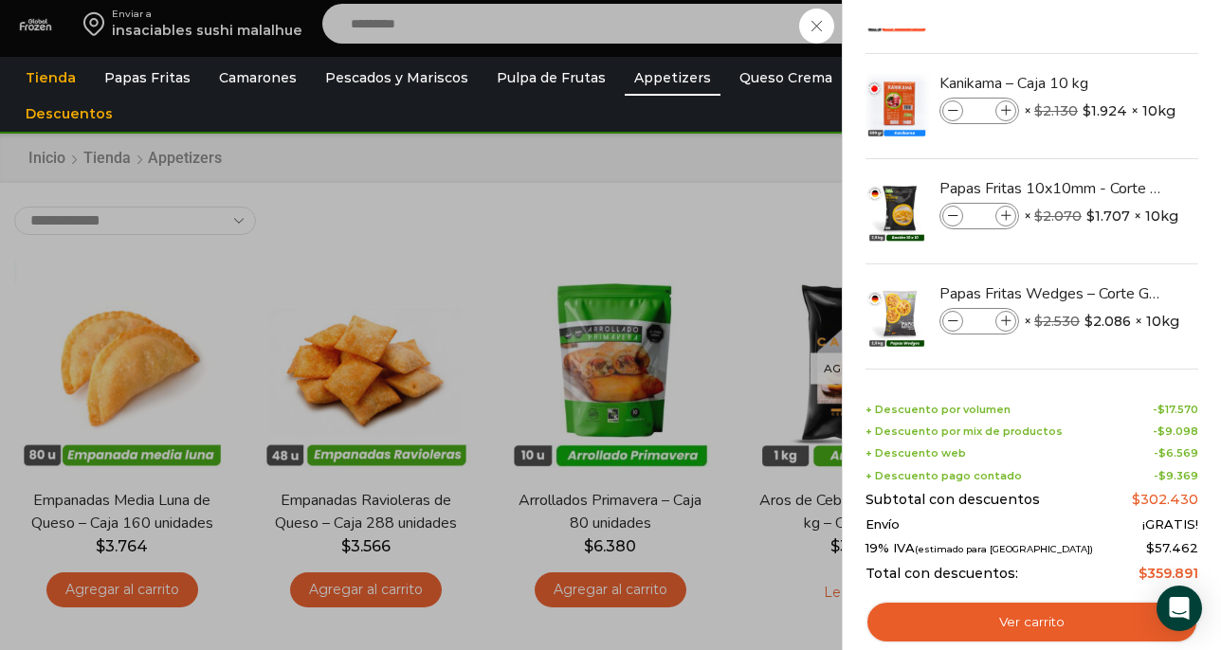
scroll to position [95, 0]
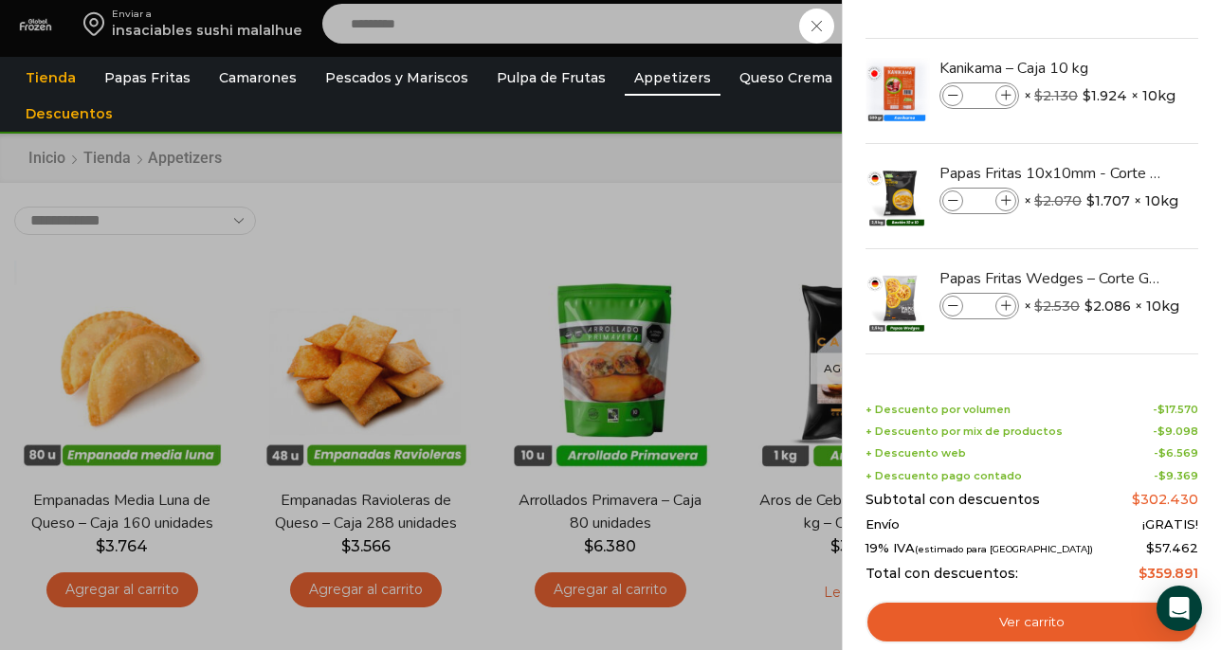
click at [1107, 46] on div "10 Carrito 10 10 Shopping Cart *" at bounding box center [1154, 24] width 95 height 45
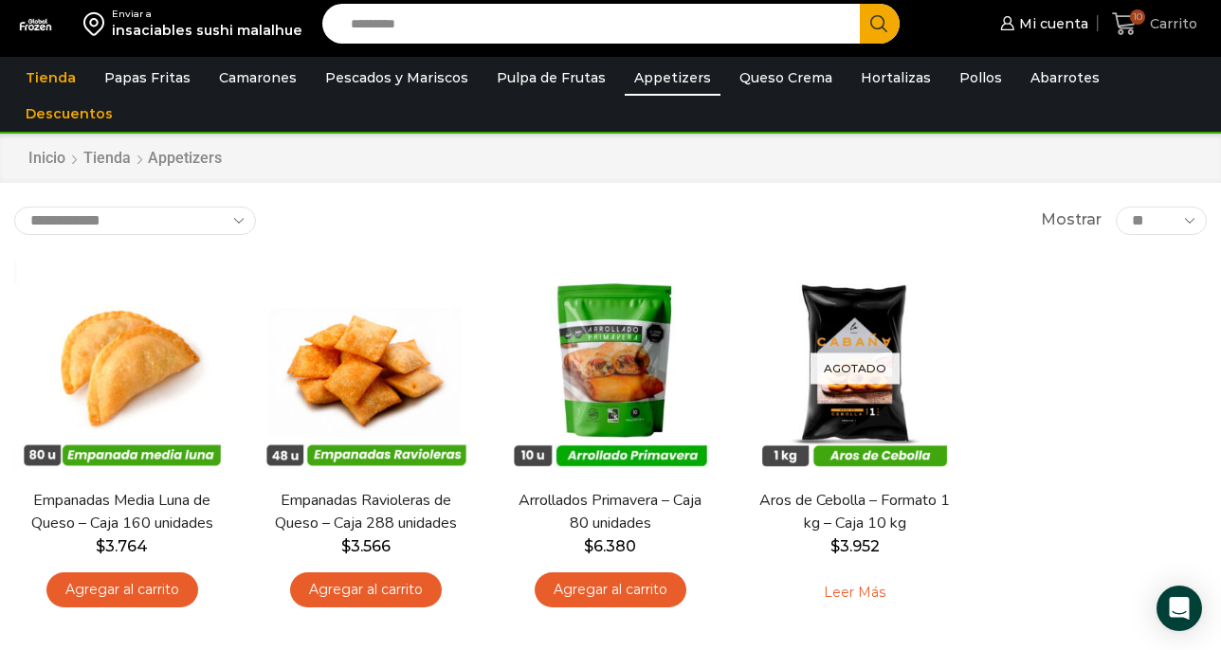
click at [1150, 34] on span "10 Carrito" at bounding box center [1154, 24] width 85 height 26
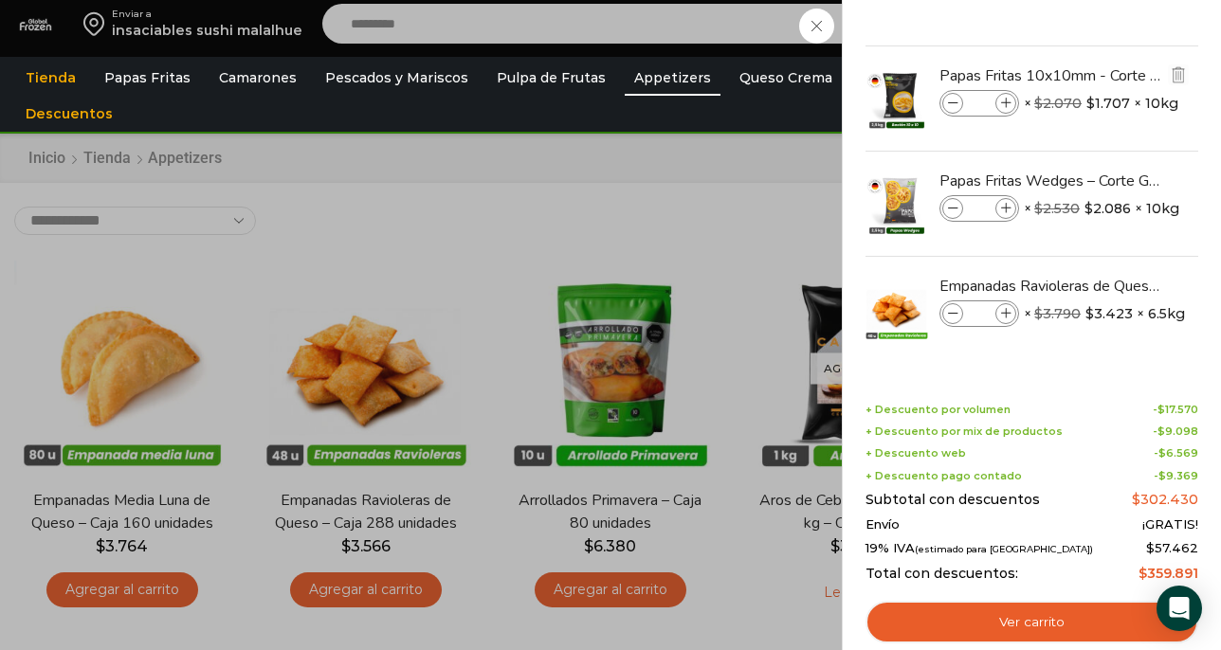
scroll to position [5, 0]
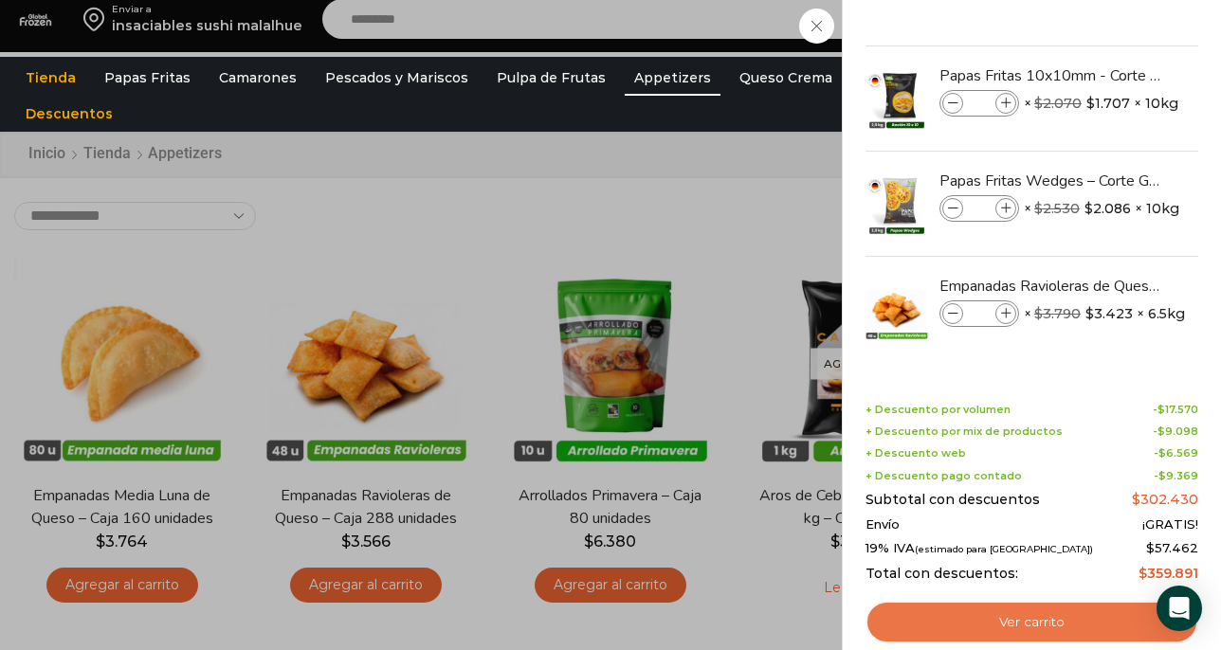
click at [1020, 630] on link "Ver carrito" at bounding box center [1032, 623] width 333 height 44
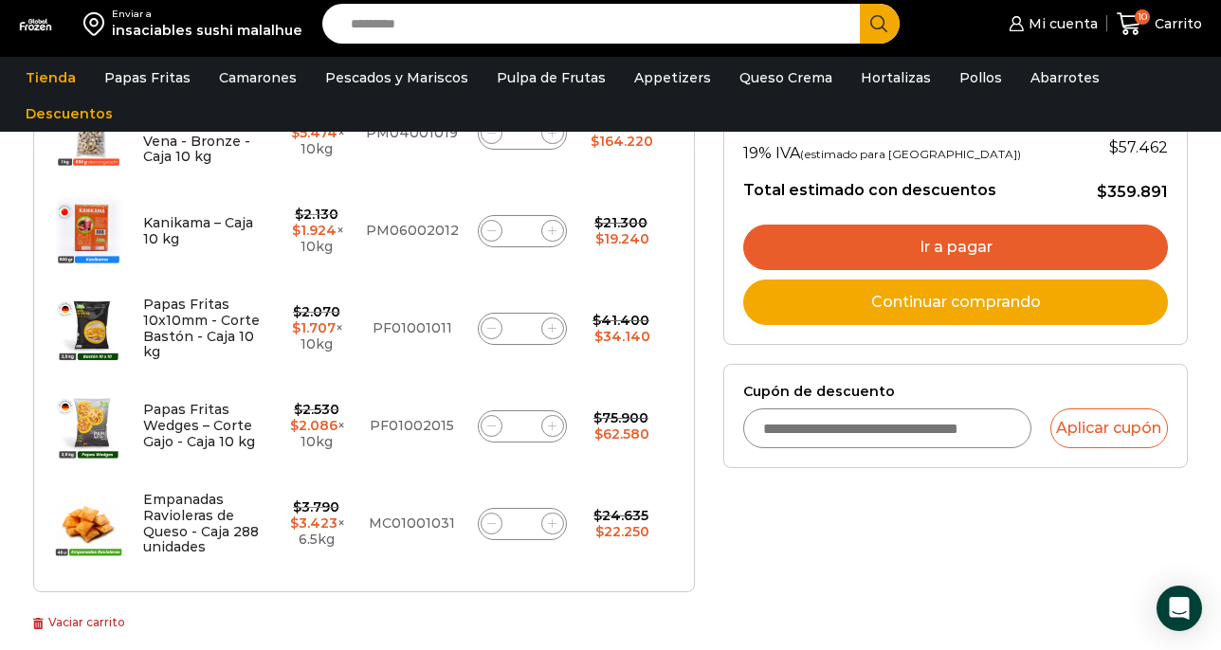
scroll to position [406, 0]
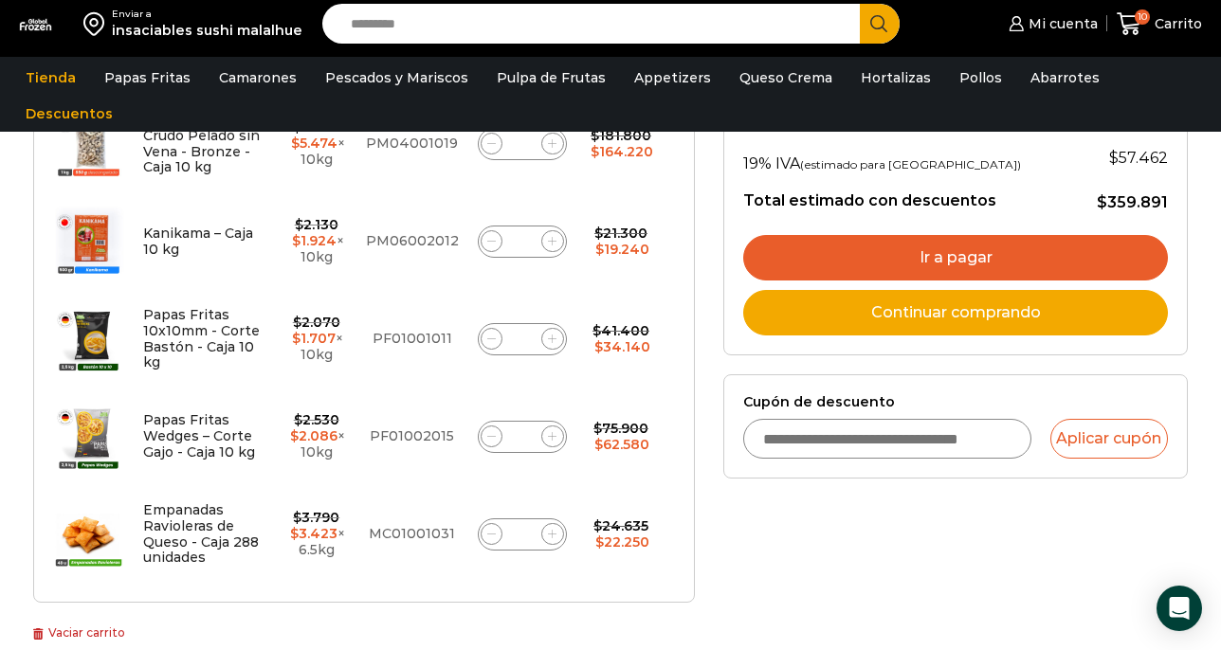
click at [931, 250] on link "Ir a pagar" at bounding box center [955, 258] width 425 height 46
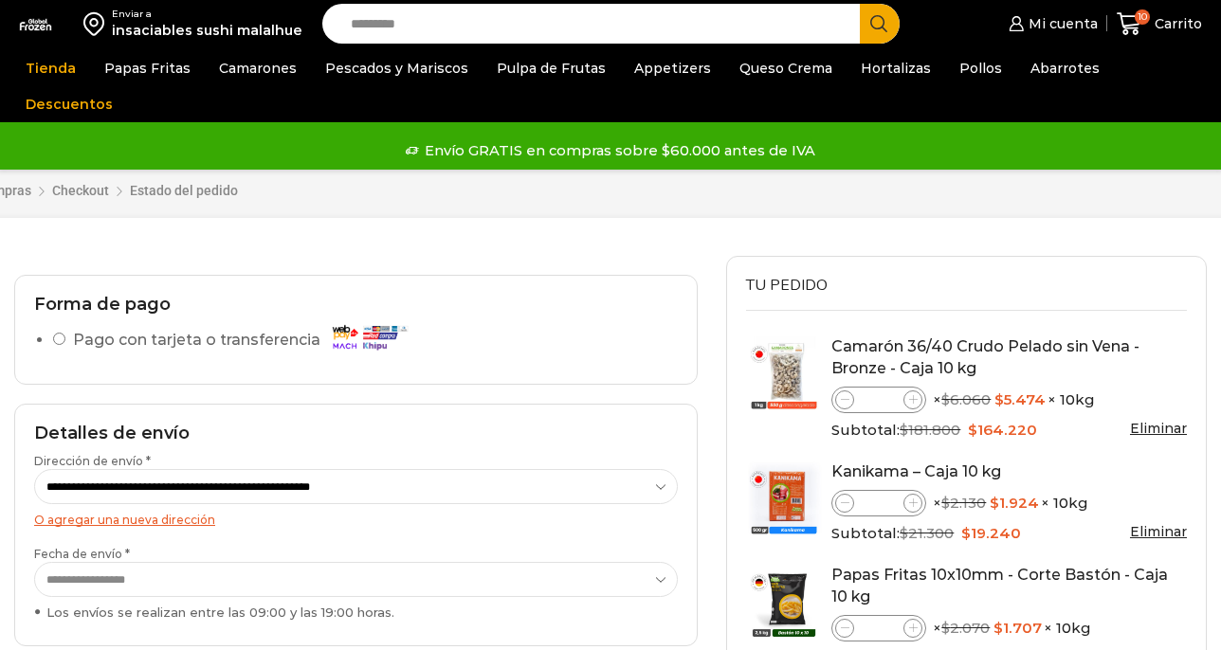
select select "*"
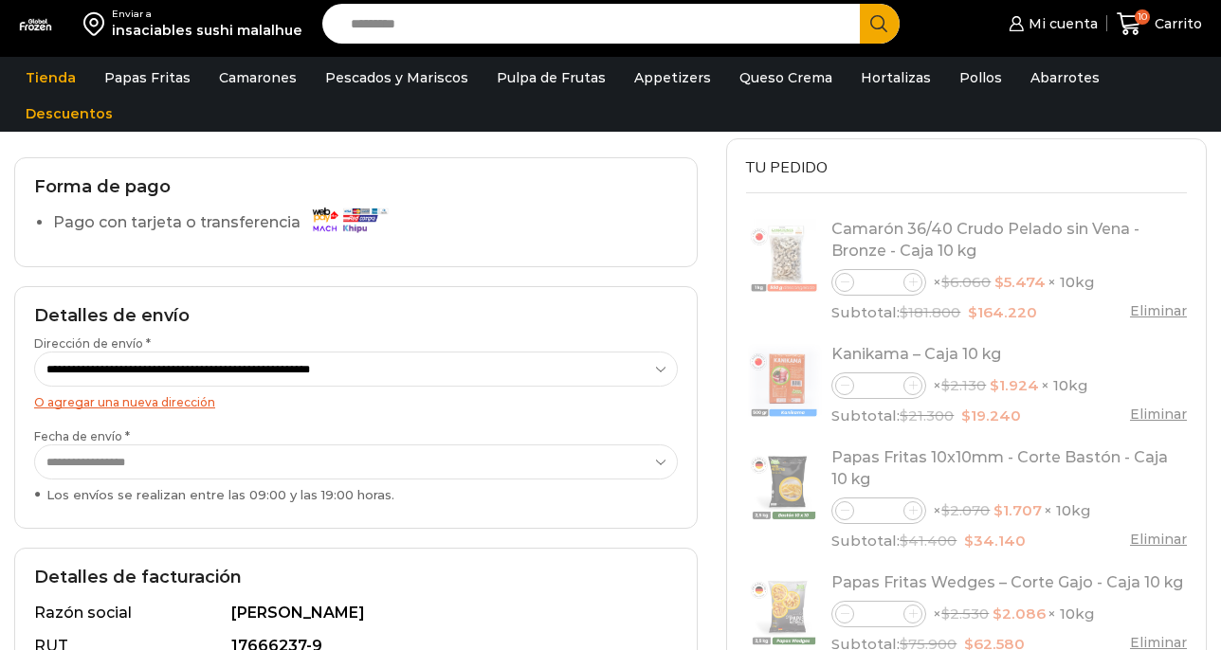
scroll to position [104, 0]
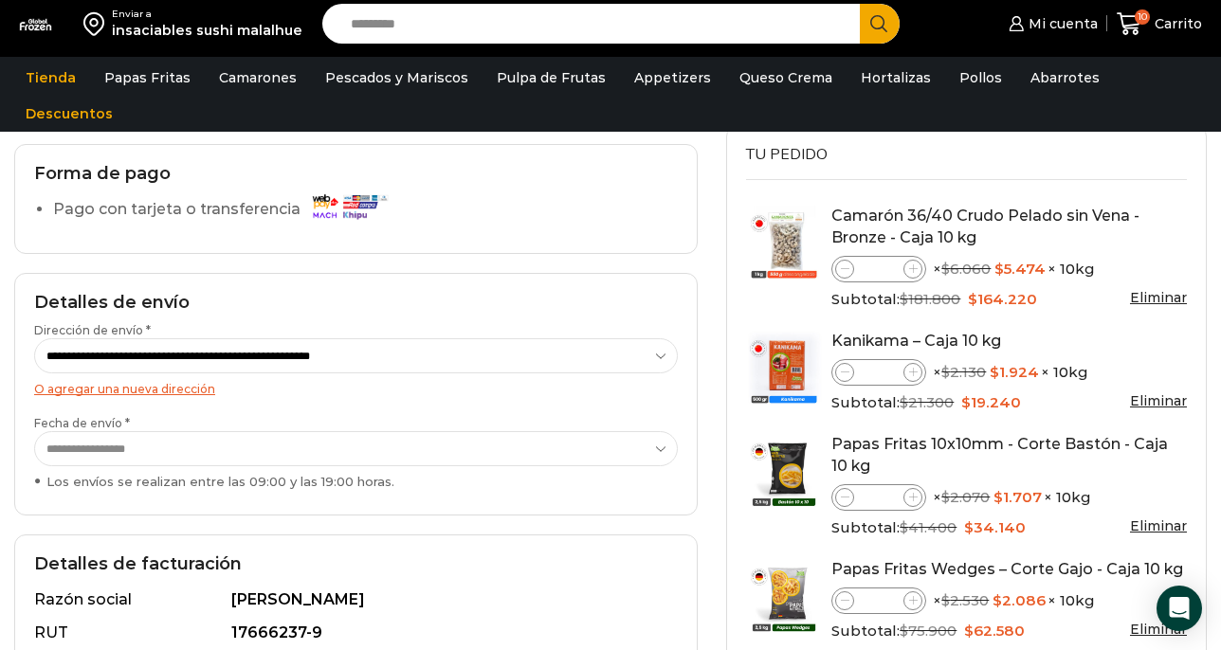
click at [686, 141] on div at bounding box center [356, 134] width 684 height 19
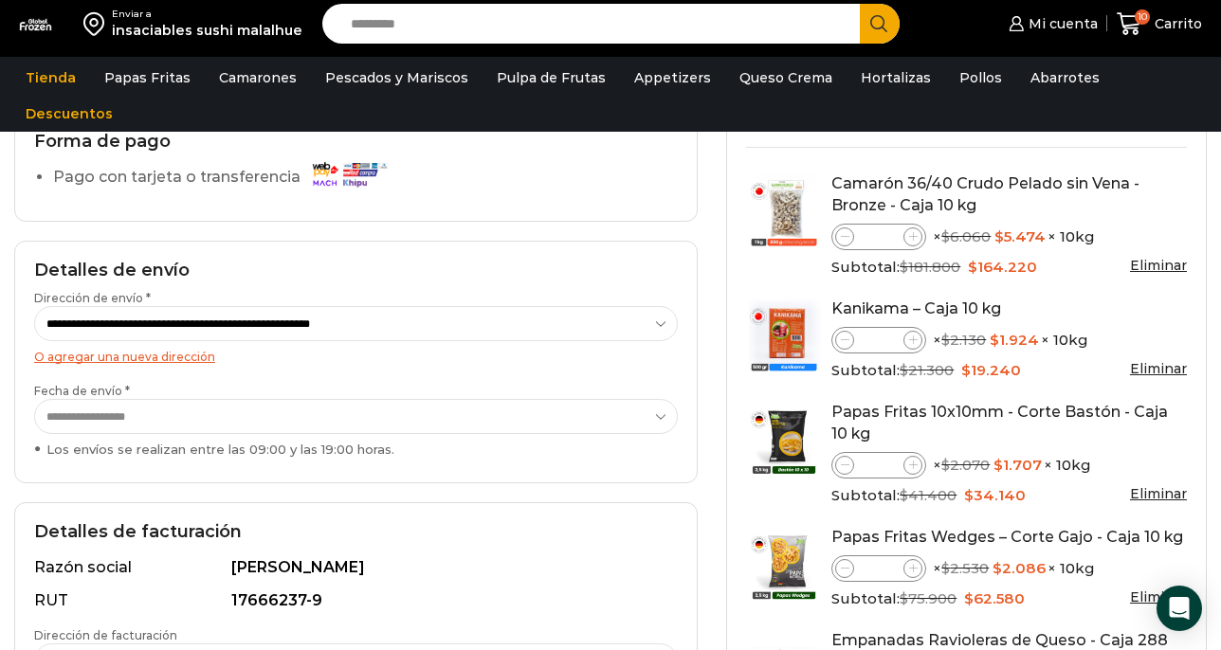
scroll to position [153, 0]
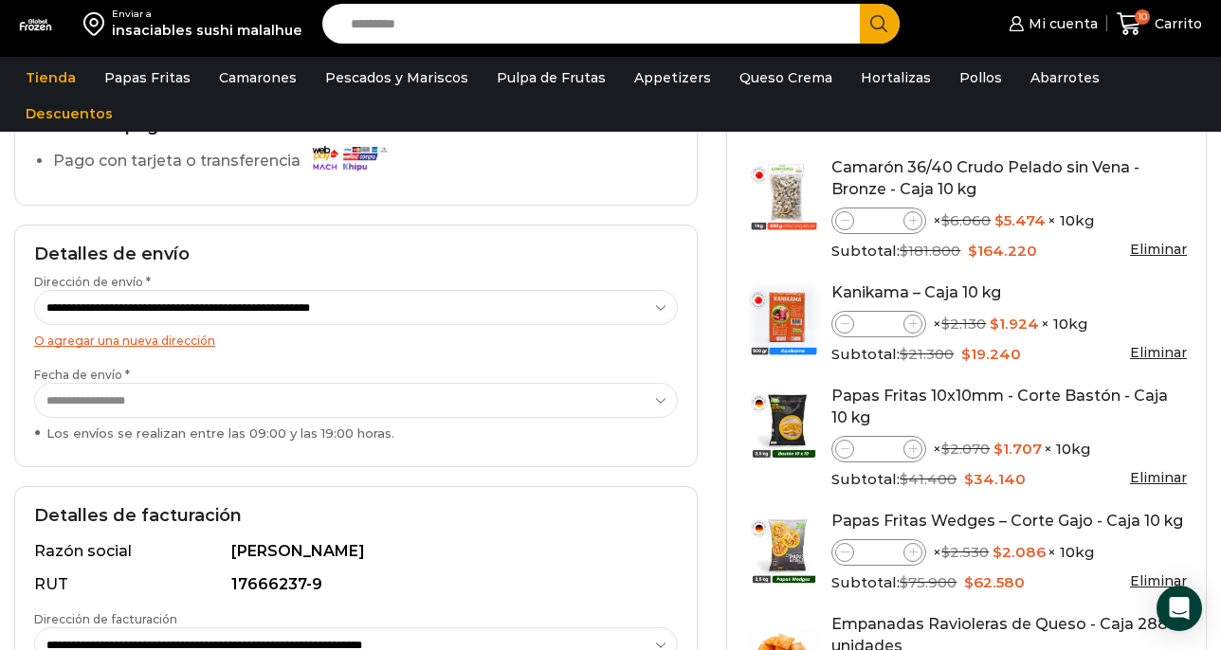
click at [543, 397] on select "**********" at bounding box center [356, 400] width 644 height 35
click at [511, 414] on select "**********" at bounding box center [356, 400] width 644 height 35
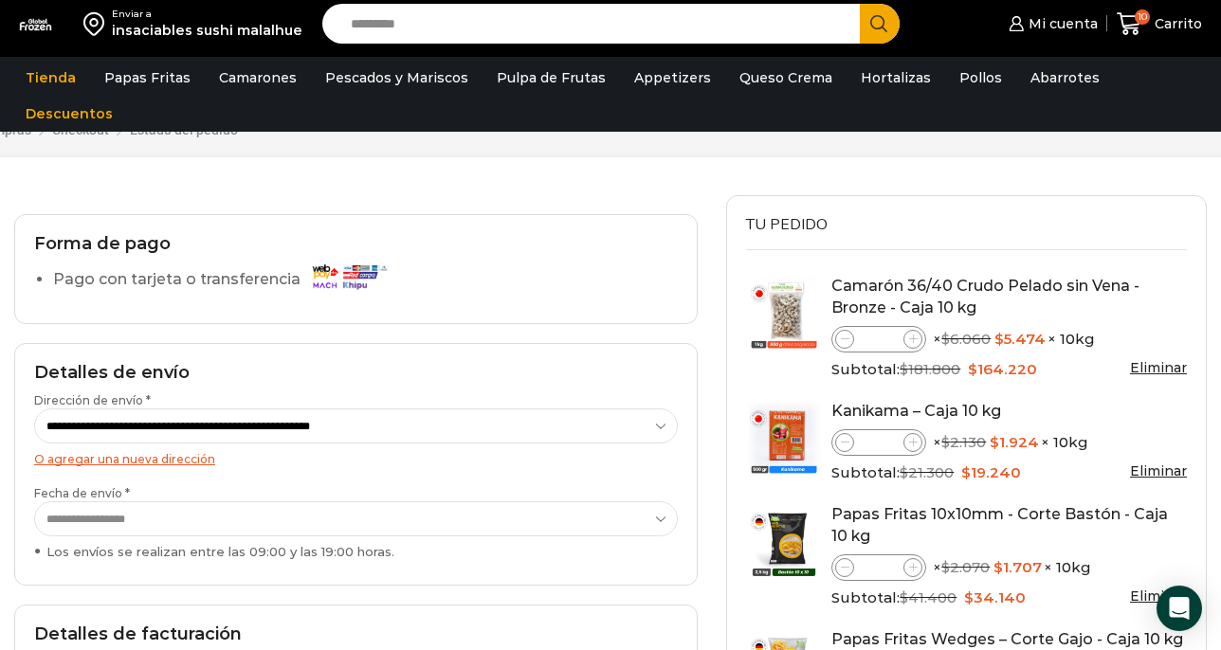
scroll to position [25, 0]
